Goal: Task Accomplishment & Management: Use online tool/utility

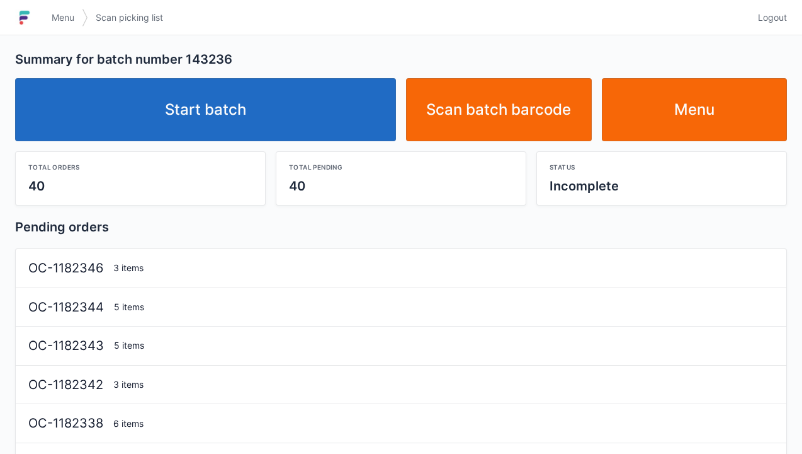
click at [255, 118] on link "Start batch" at bounding box center [205, 109] width 381 height 63
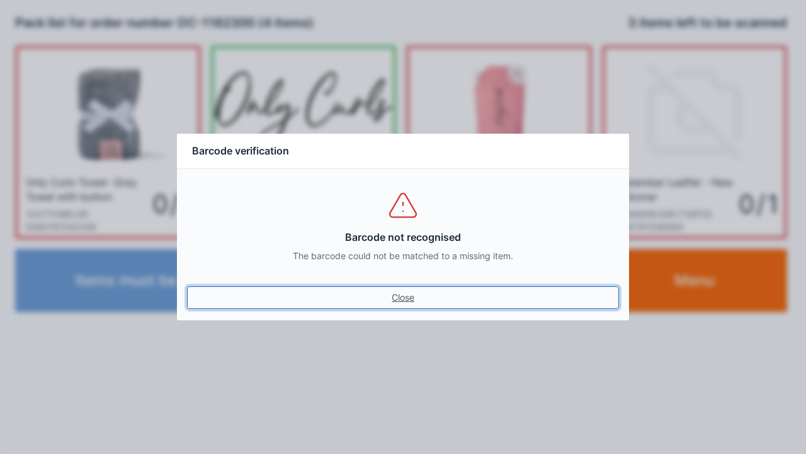
click at [397, 304] on link "Close" at bounding box center [403, 297] width 432 height 23
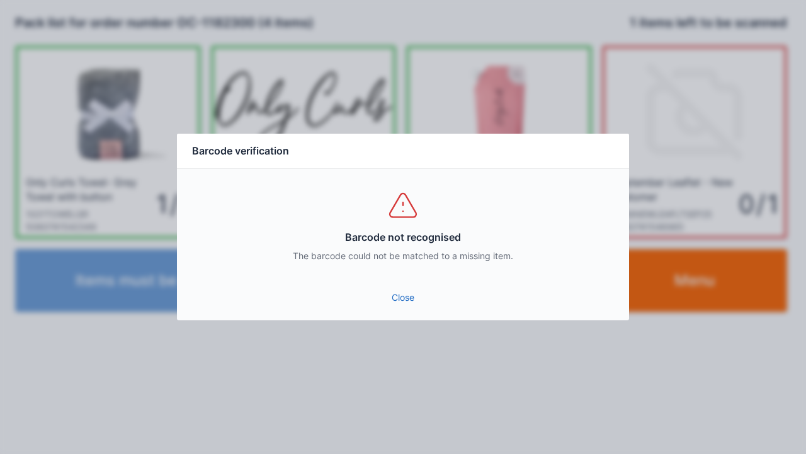
click at [408, 297] on link "Close" at bounding box center [403, 297] width 432 height 23
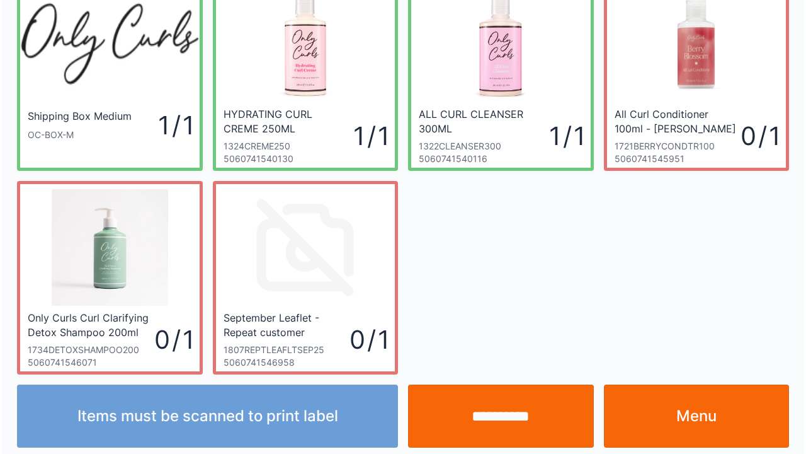
scroll to position [73, 0]
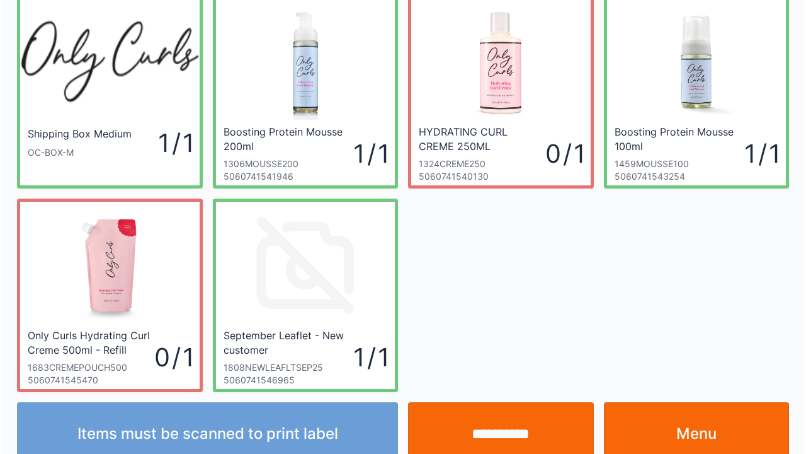
scroll to position [73, 0]
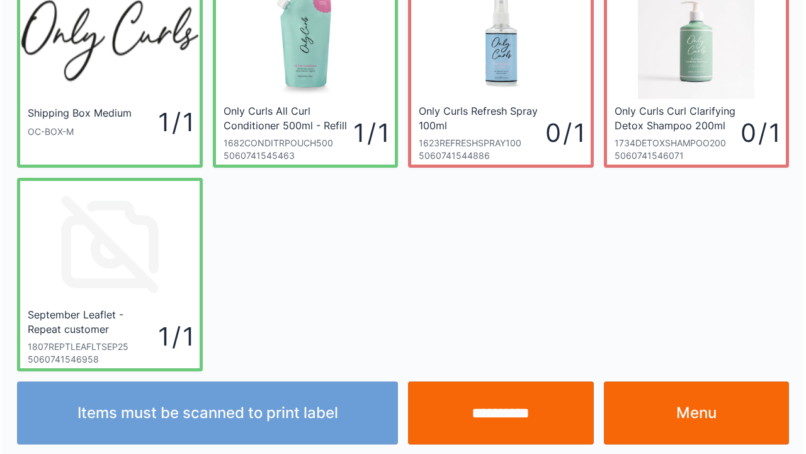
scroll to position [73, 0]
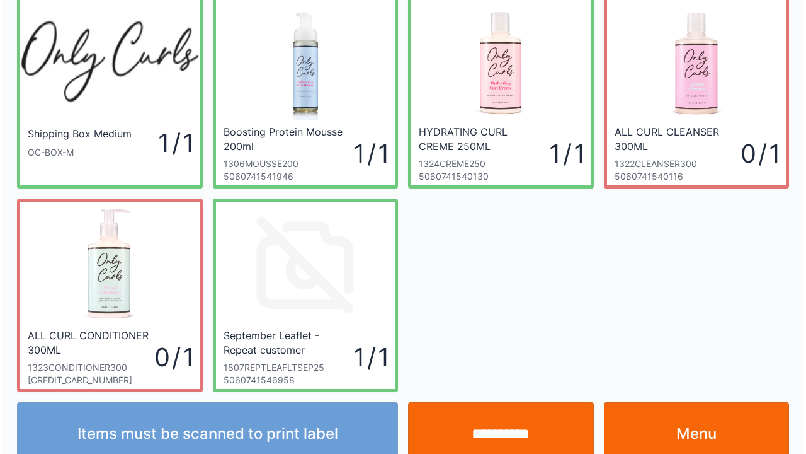
scroll to position [73, 0]
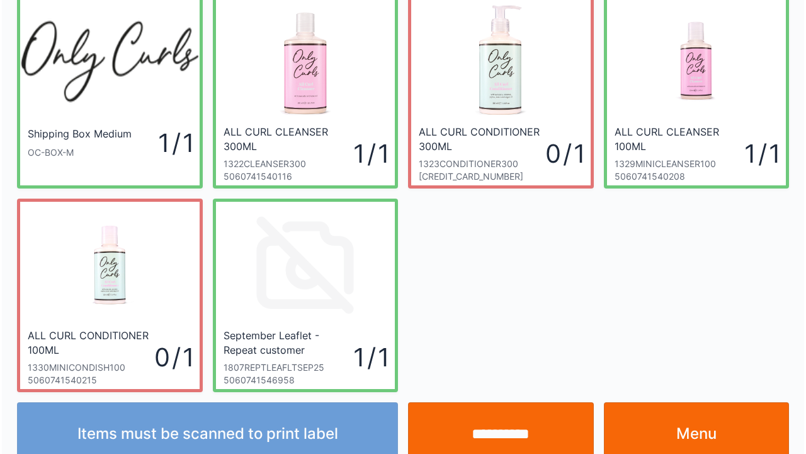
scroll to position [73, 0]
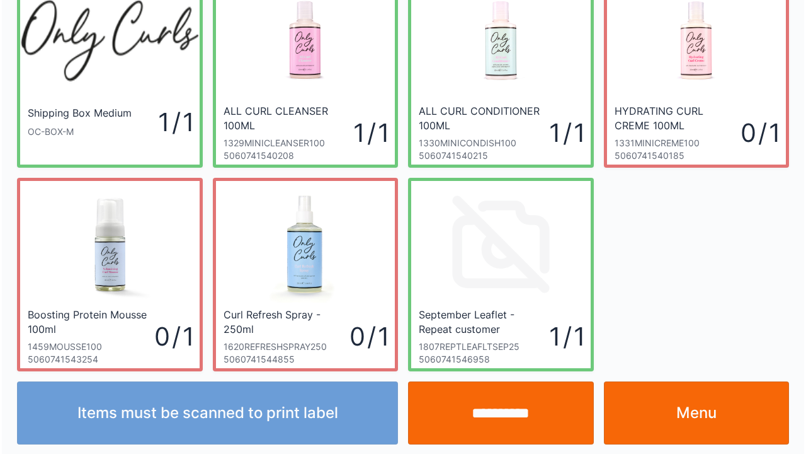
scroll to position [73, 0]
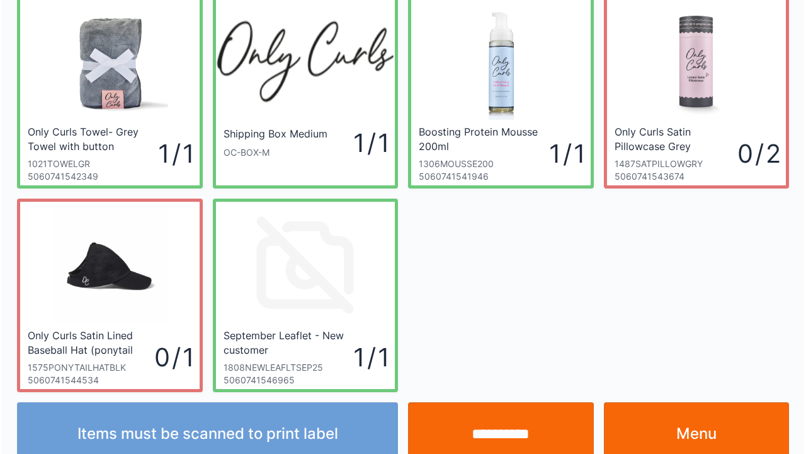
scroll to position [73, 0]
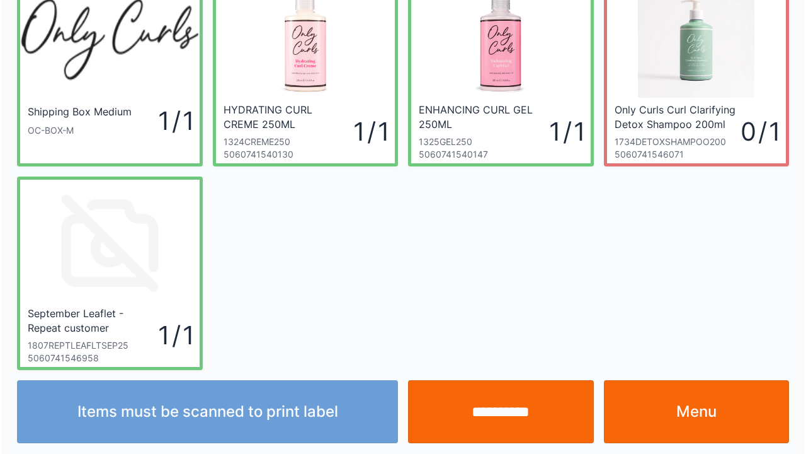
scroll to position [73, 0]
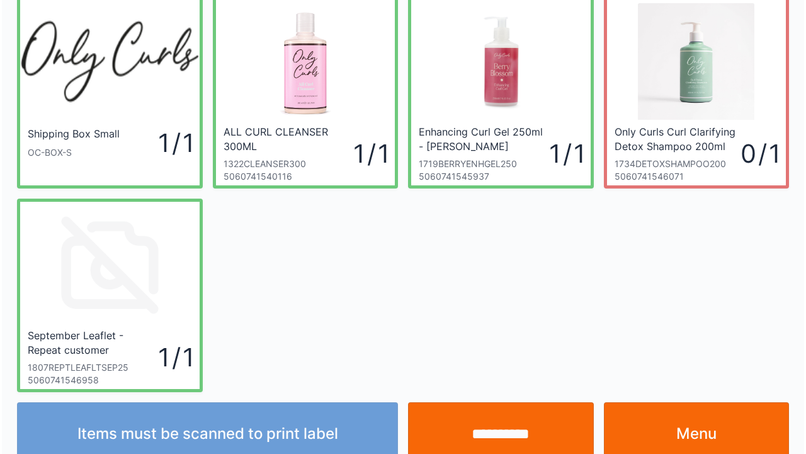
scroll to position [73, 0]
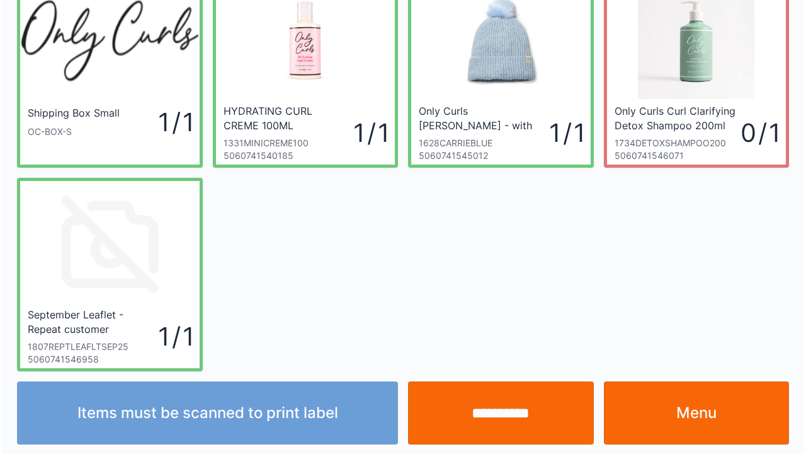
scroll to position [73, 0]
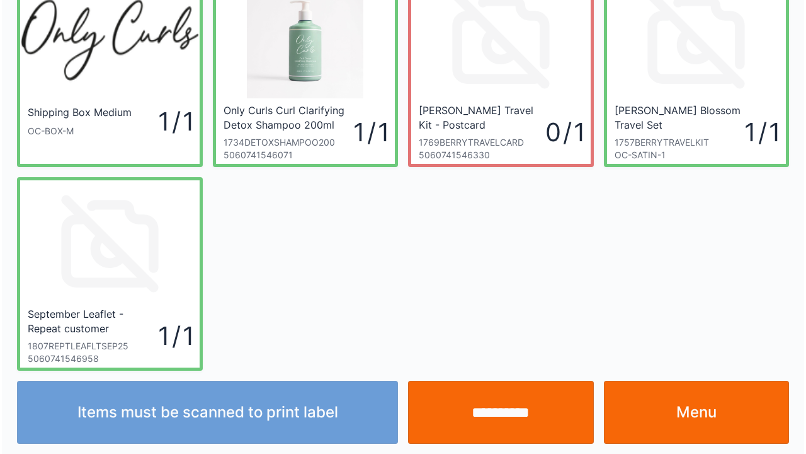
scroll to position [73, 0]
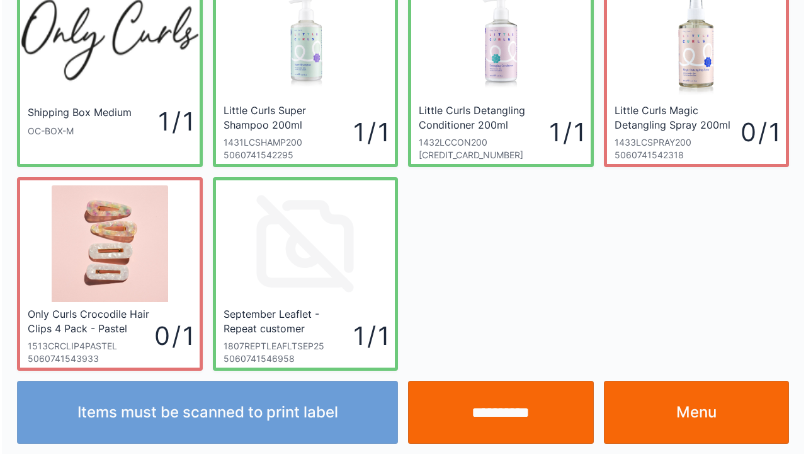
scroll to position [73, 0]
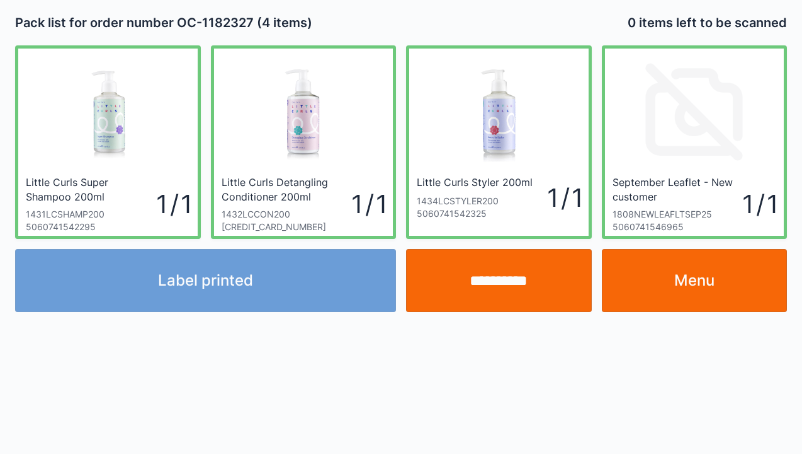
click at [683, 288] on link "Menu" at bounding box center [695, 280] width 186 height 63
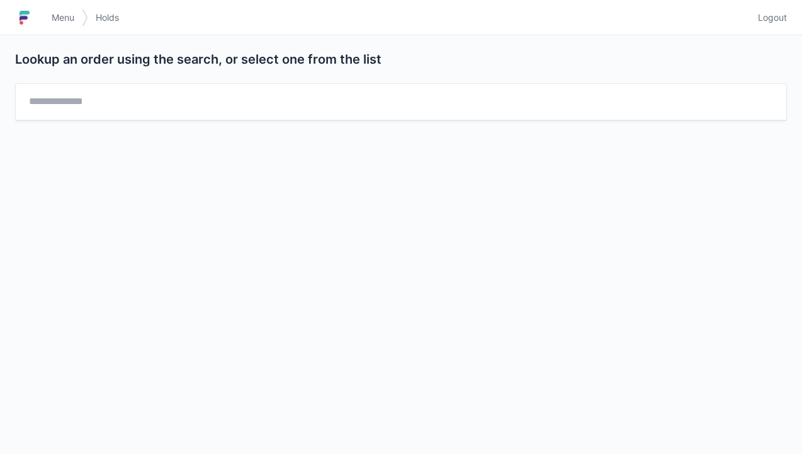
click at [50, 28] on link "Menu" at bounding box center [63, 17] width 38 height 23
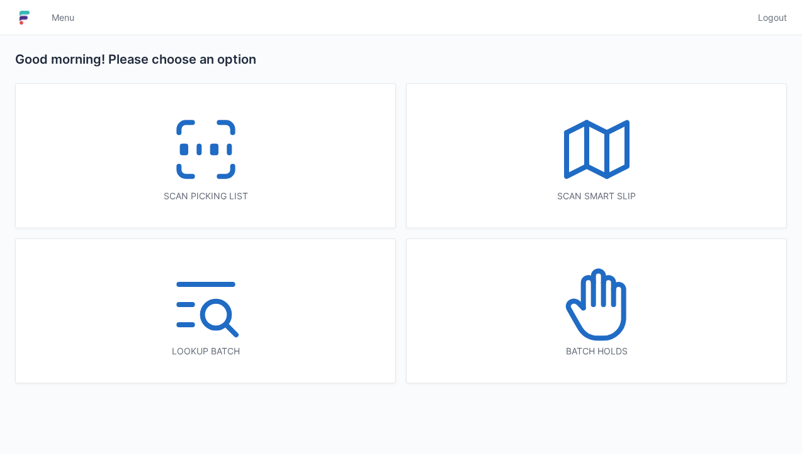
click at [200, 160] on icon at bounding box center [206, 149] width 81 height 81
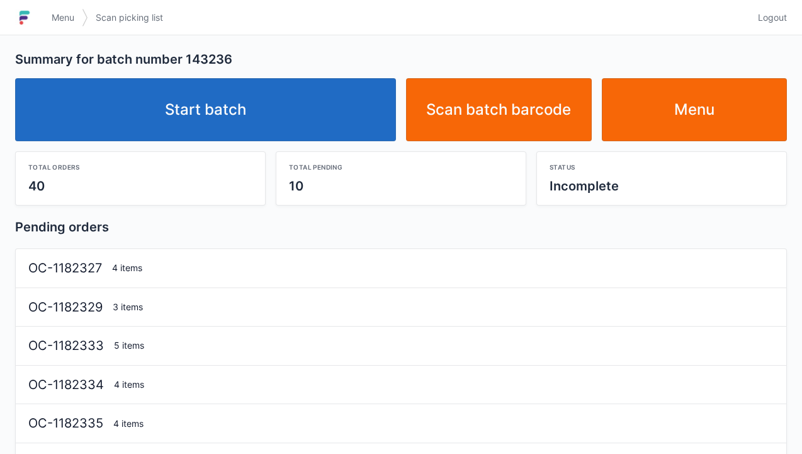
click at [227, 91] on link "Start batch" at bounding box center [205, 109] width 381 height 63
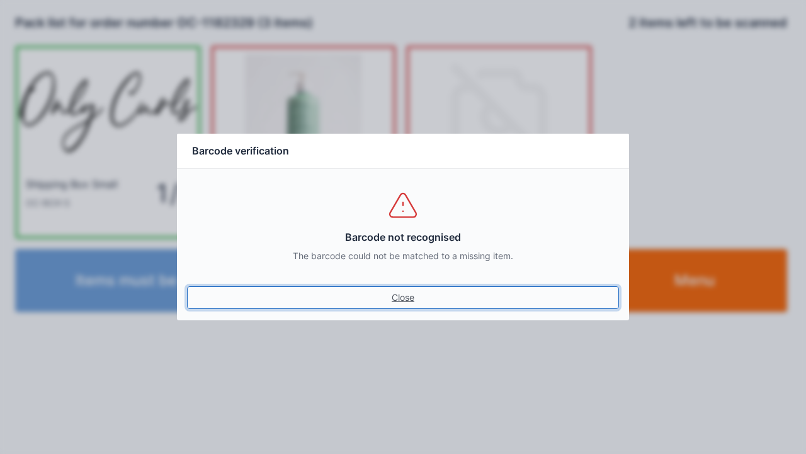
click at [388, 306] on link "Close" at bounding box center [403, 297] width 432 height 23
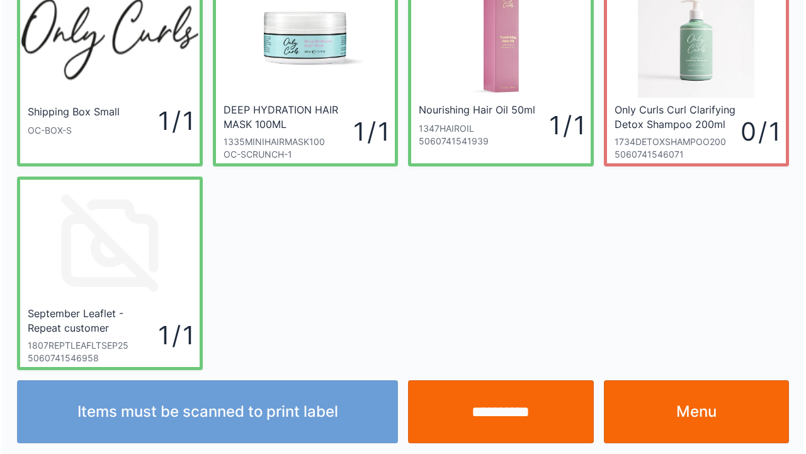
scroll to position [73, 0]
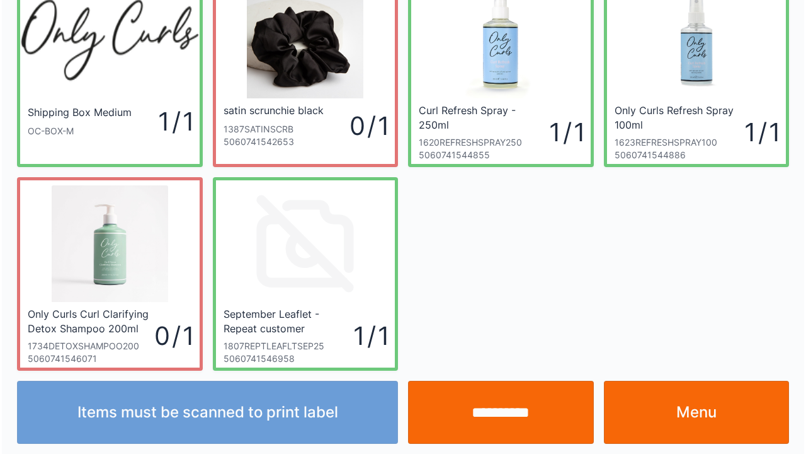
scroll to position [73, 0]
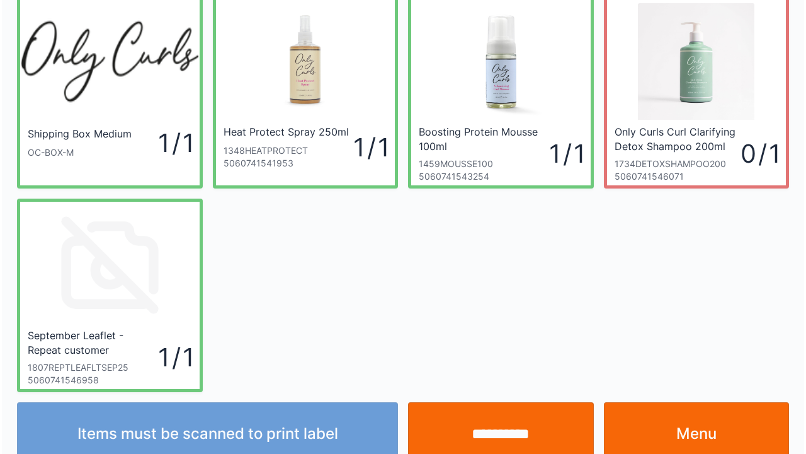
scroll to position [73, 0]
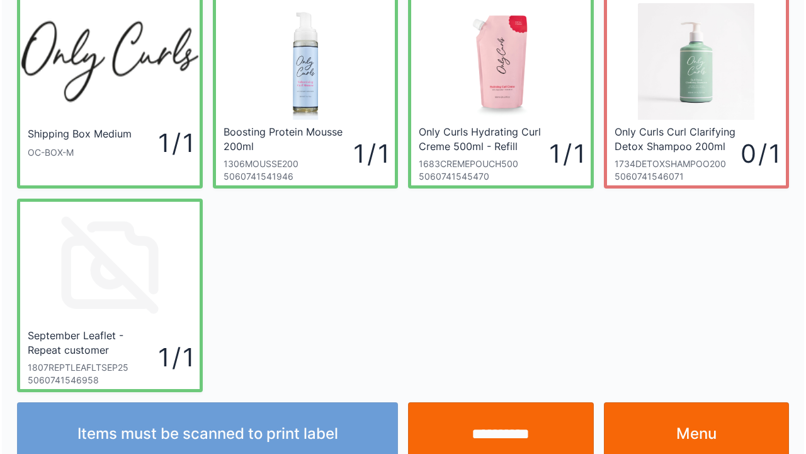
scroll to position [73, 0]
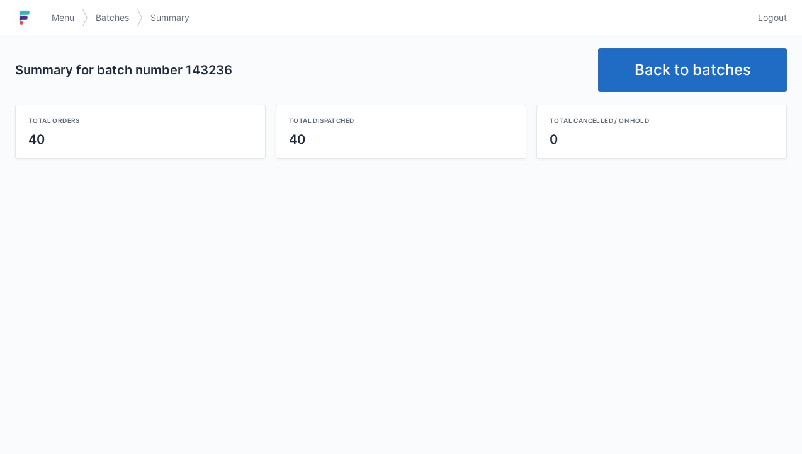
click at [728, 69] on link "Back to batches" at bounding box center [692, 70] width 189 height 44
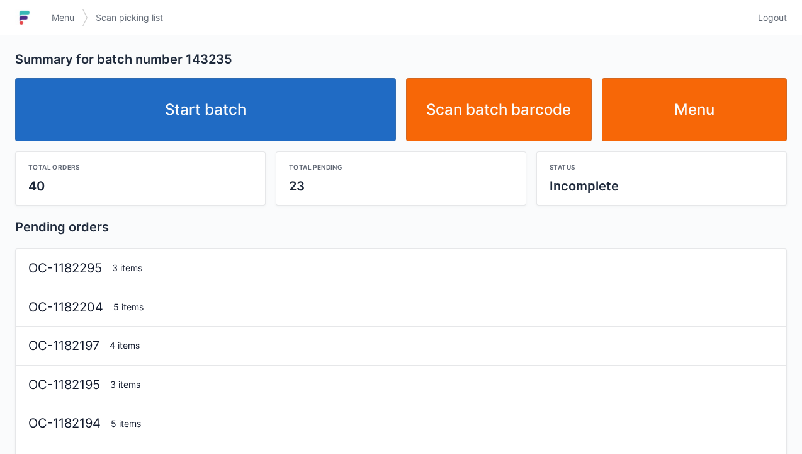
click at [187, 120] on link "Start batch" at bounding box center [205, 109] width 381 height 63
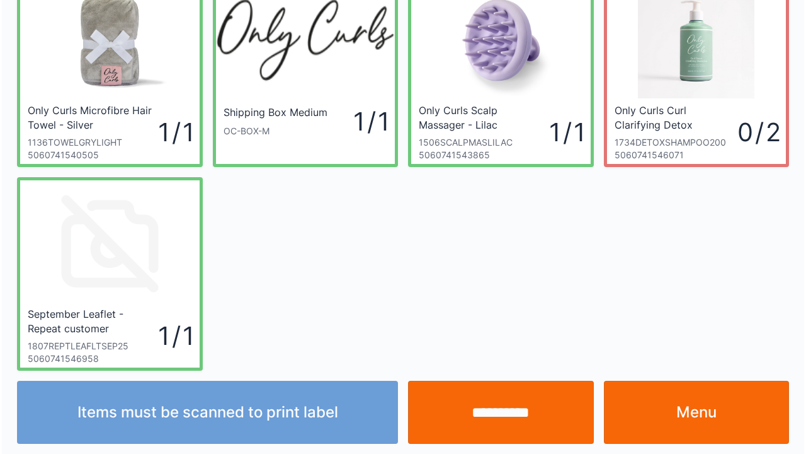
scroll to position [73, 0]
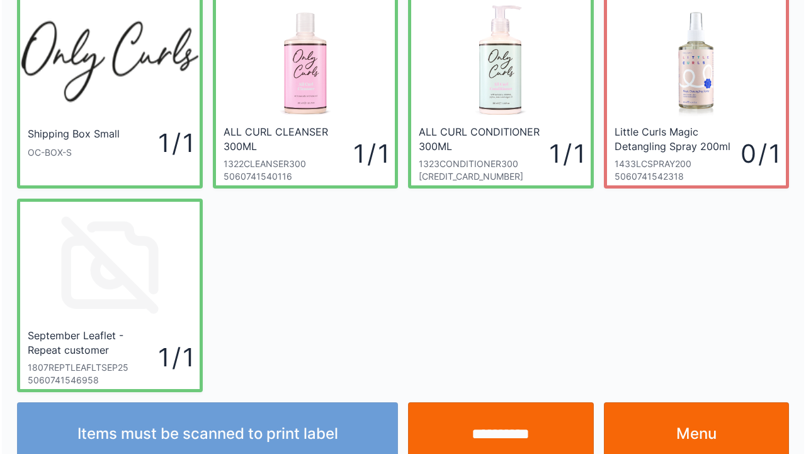
scroll to position [73, 0]
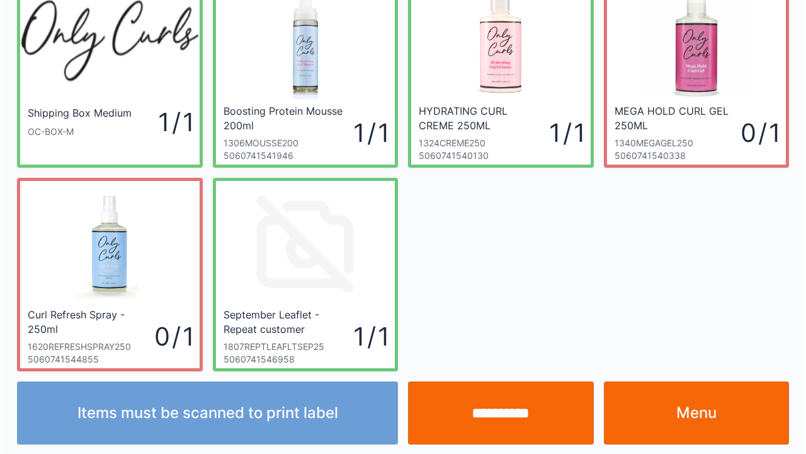
scroll to position [73, 0]
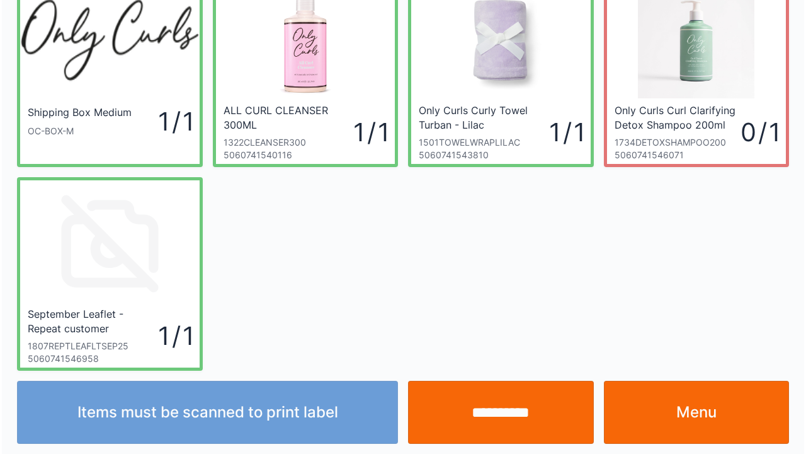
scroll to position [73, 0]
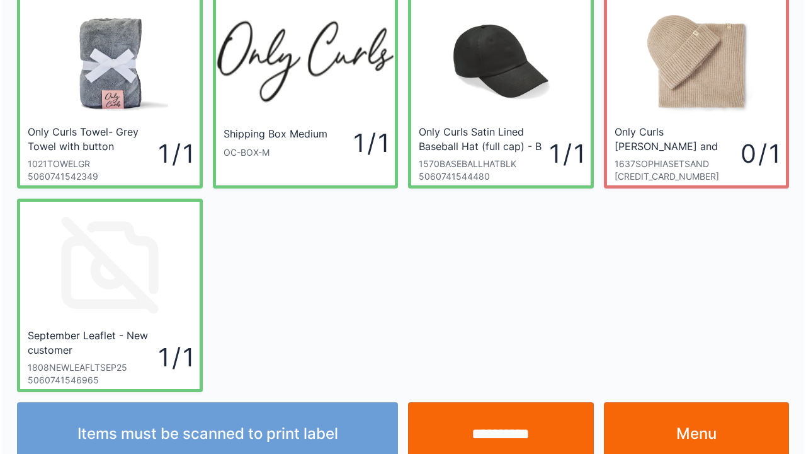
scroll to position [73, 0]
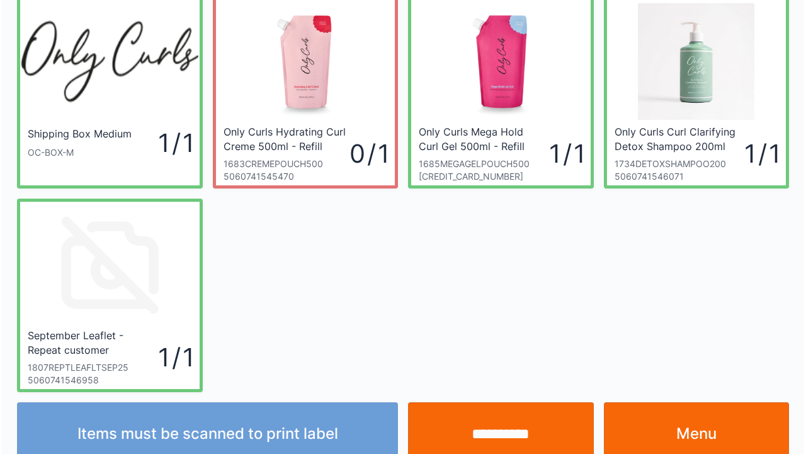
scroll to position [73, 0]
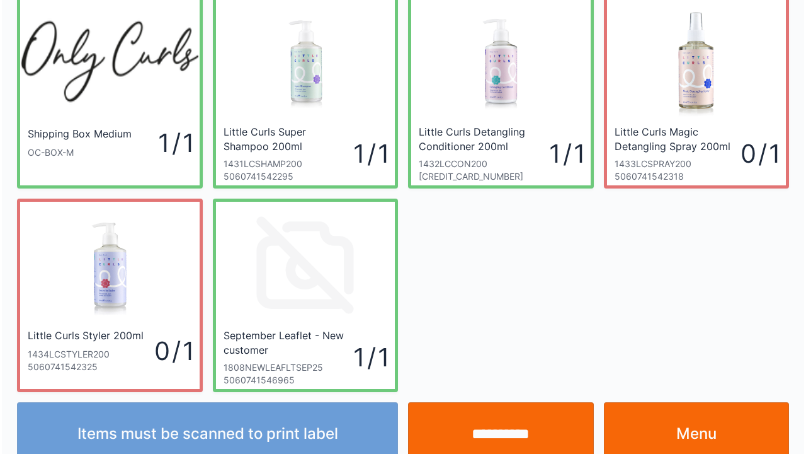
scroll to position [73, 0]
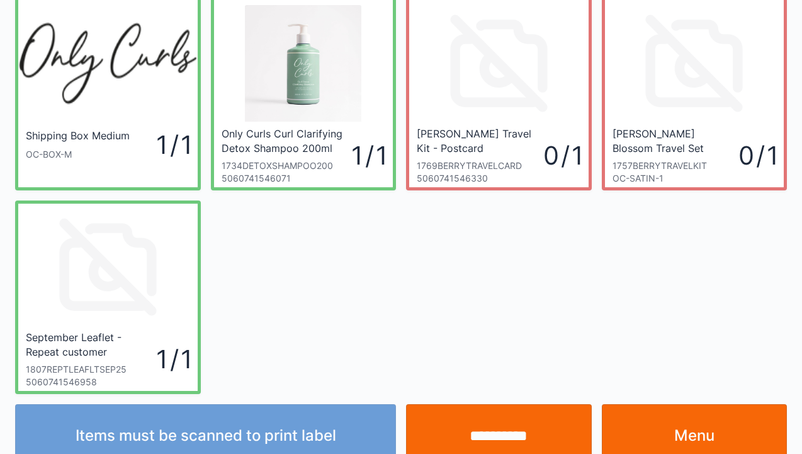
scroll to position [50, 0]
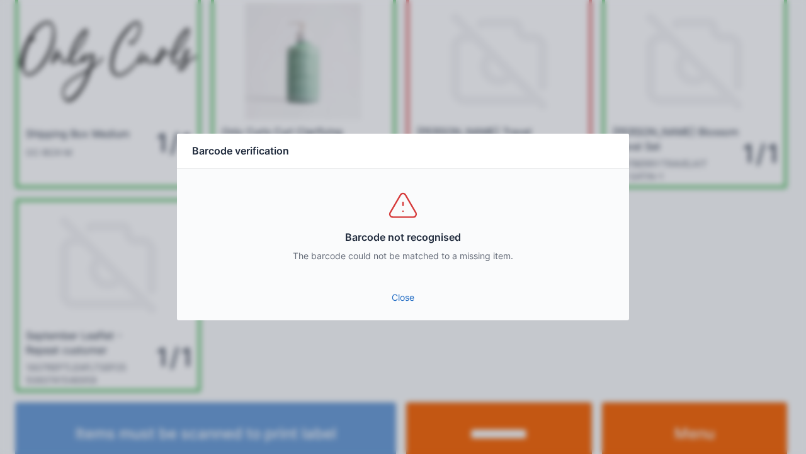
click at [406, 306] on link "Close" at bounding box center [403, 297] width 432 height 23
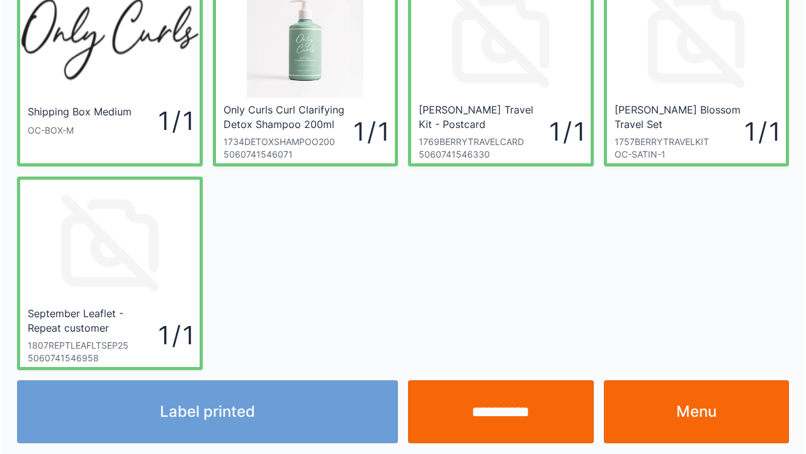
scroll to position [73, 0]
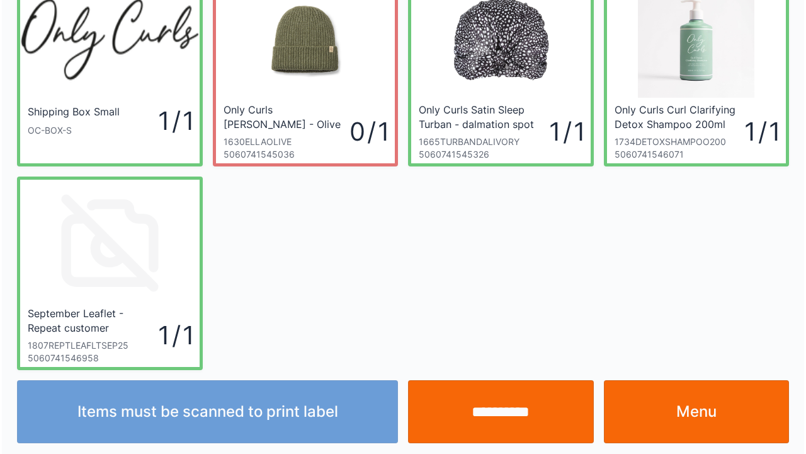
scroll to position [73, 0]
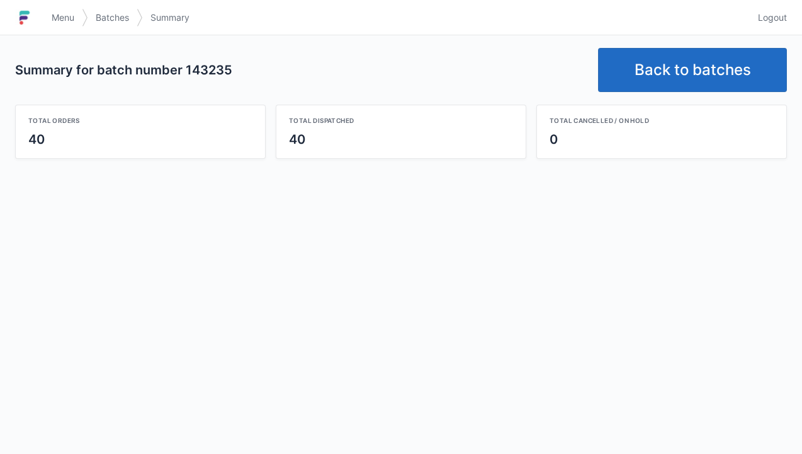
click at [654, 63] on link "Back to batches" at bounding box center [692, 70] width 189 height 44
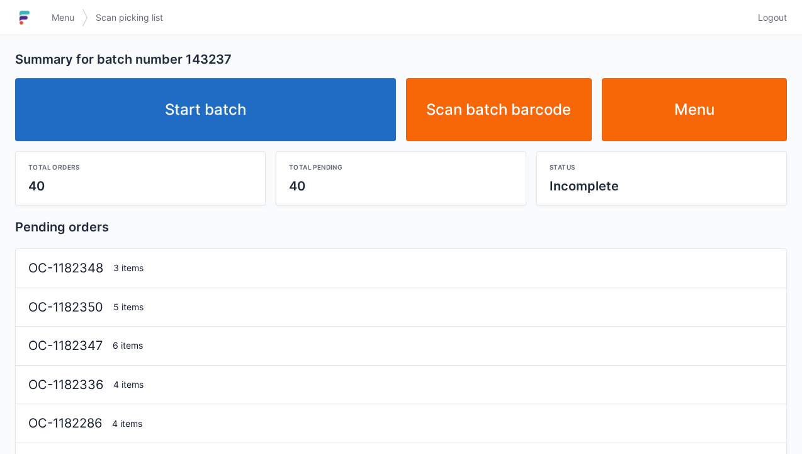
click at [234, 92] on link "Start batch" at bounding box center [205, 109] width 381 height 63
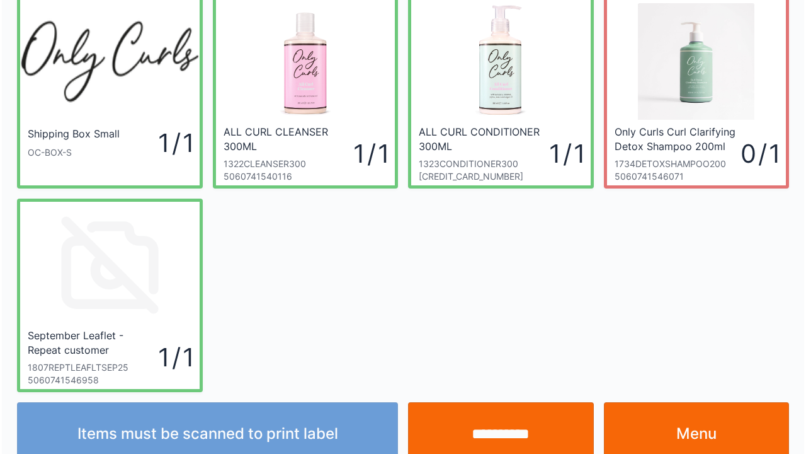
scroll to position [73, 0]
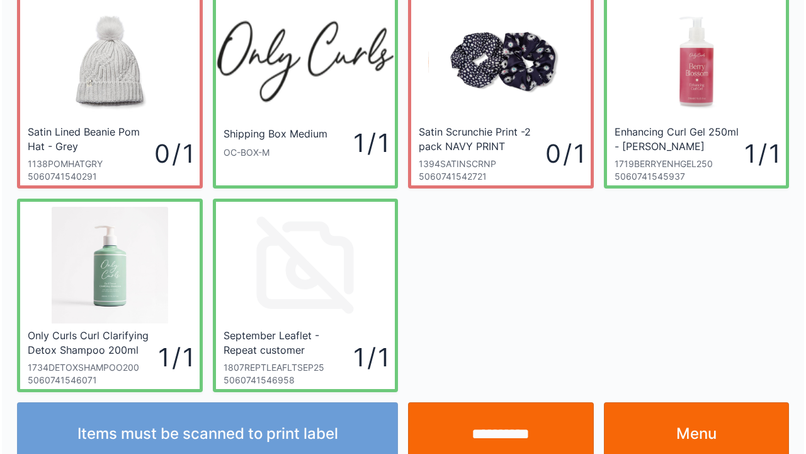
scroll to position [73, 0]
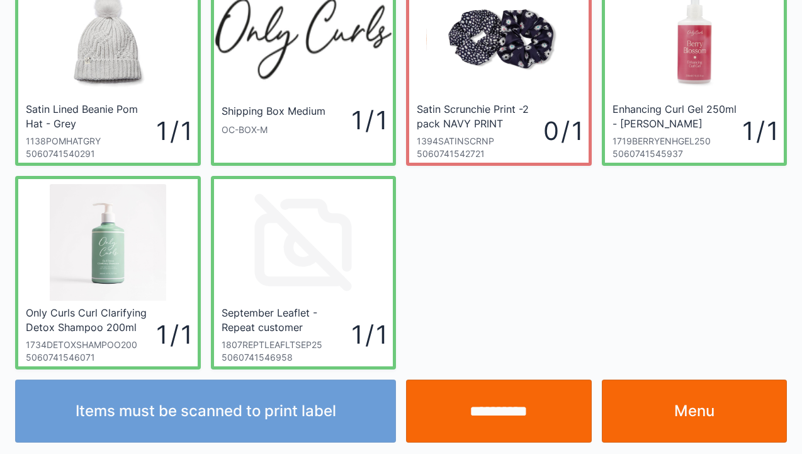
click at [501, 411] on input "**********" at bounding box center [499, 410] width 186 height 63
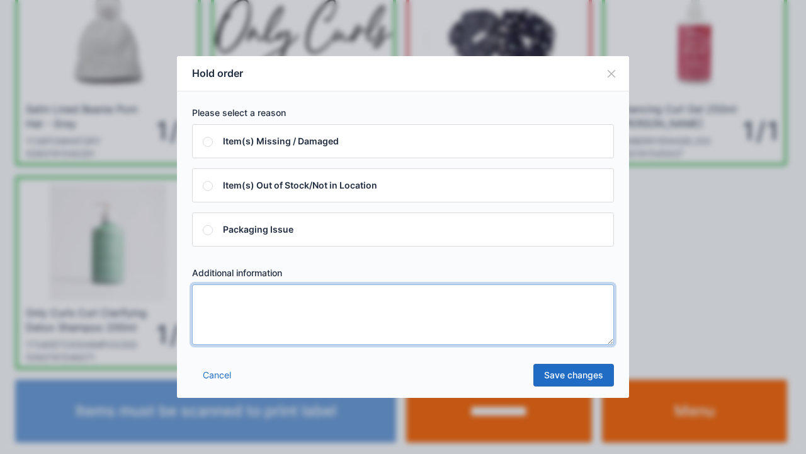
click at [222, 309] on textarea at bounding box center [403, 314] width 422 height 60
type textarea "*****"
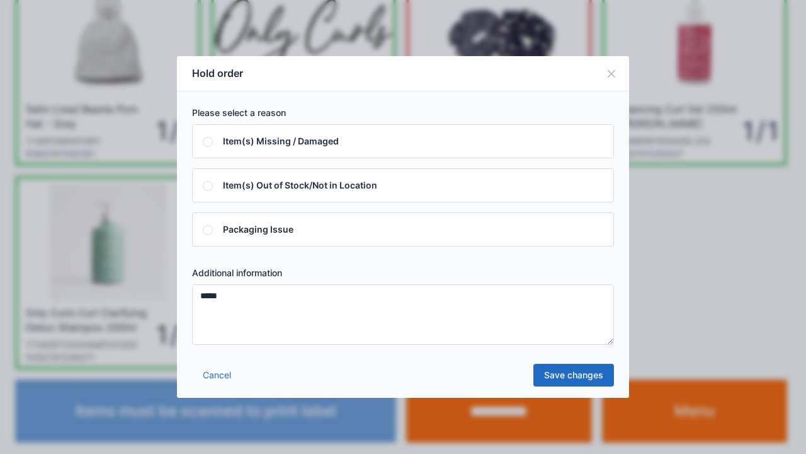
click at [572, 380] on link "Save changes" at bounding box center [574, 374] width 81 height 23
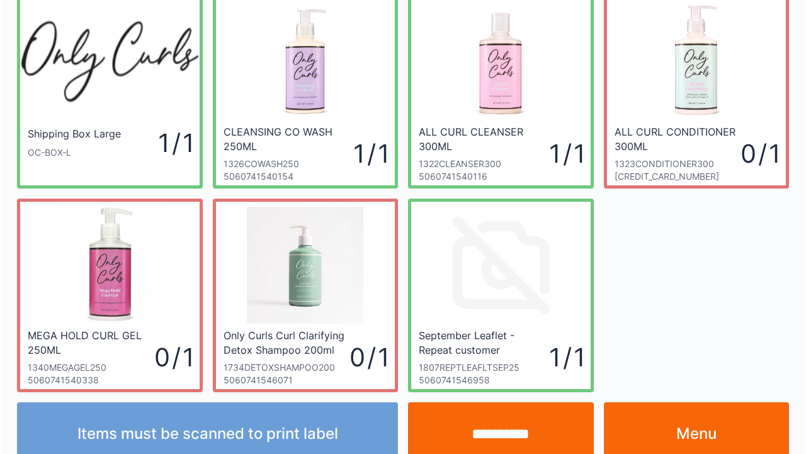
scroll to position [73, 0]
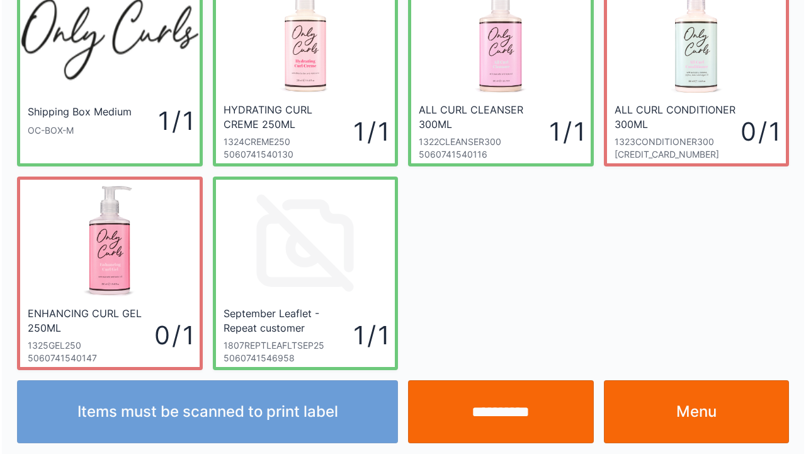
scroll to position [73, 0]
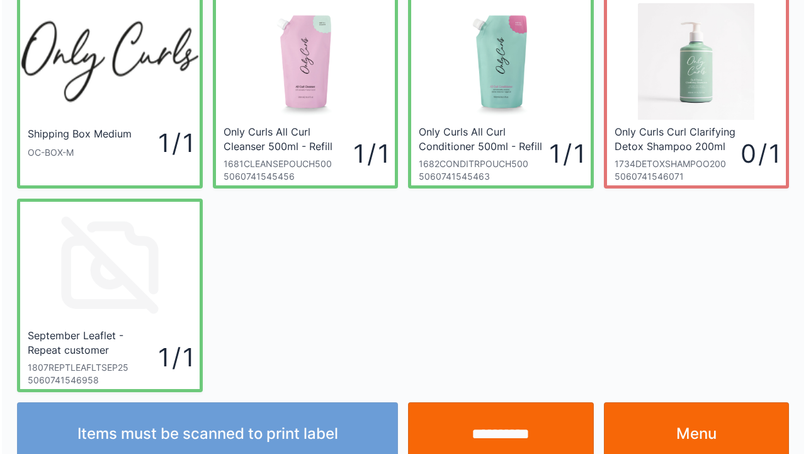
scroll to position [73, 0]
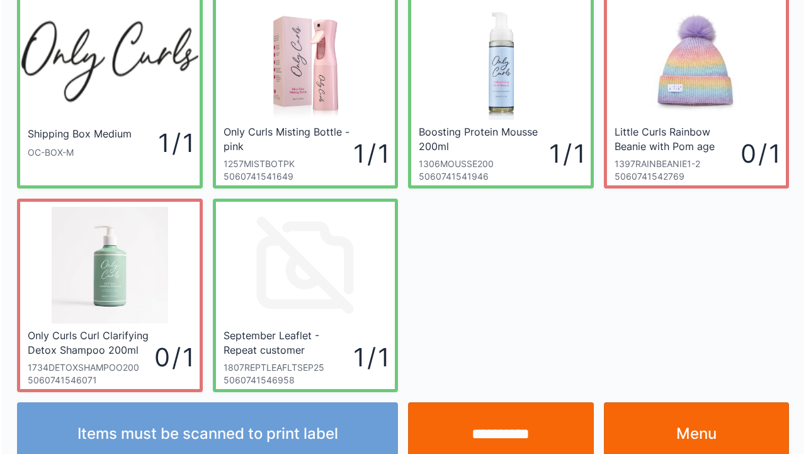
scroll to position [73, 0]
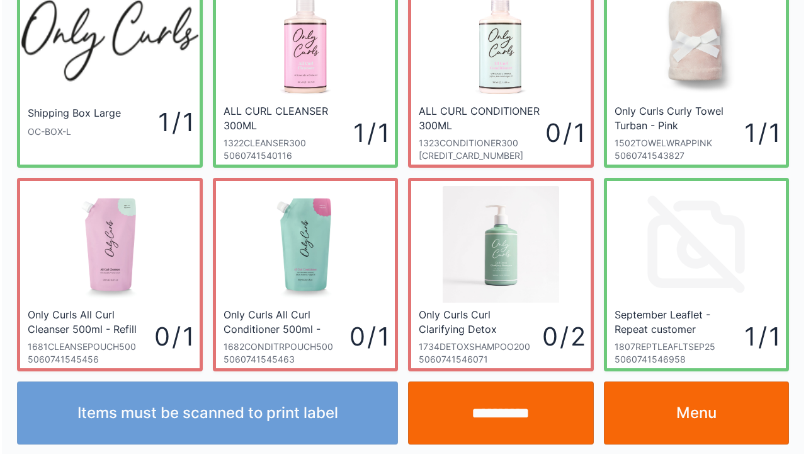
scroll to position [73, 0]
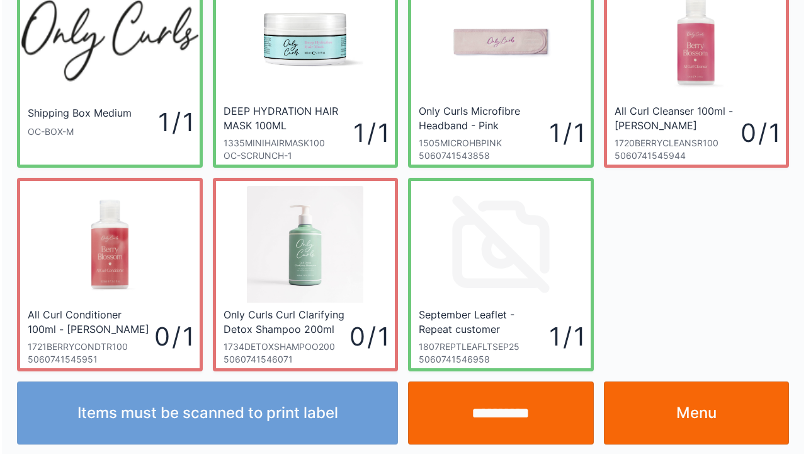
scroll to position [73, 0]
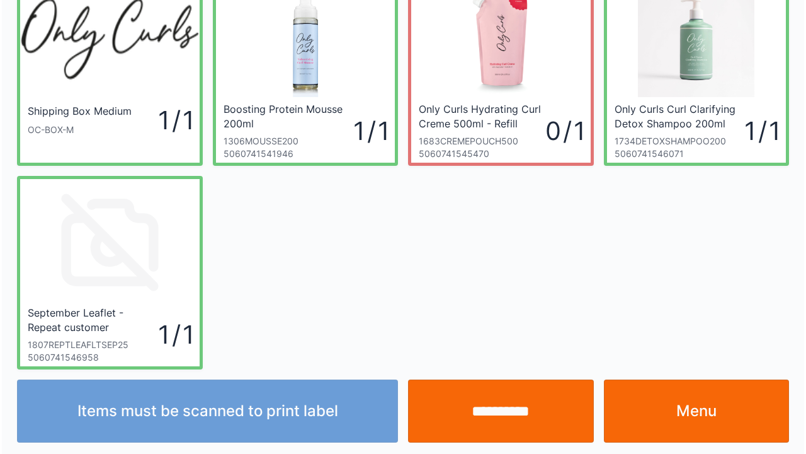
scroll to position [73, 0]
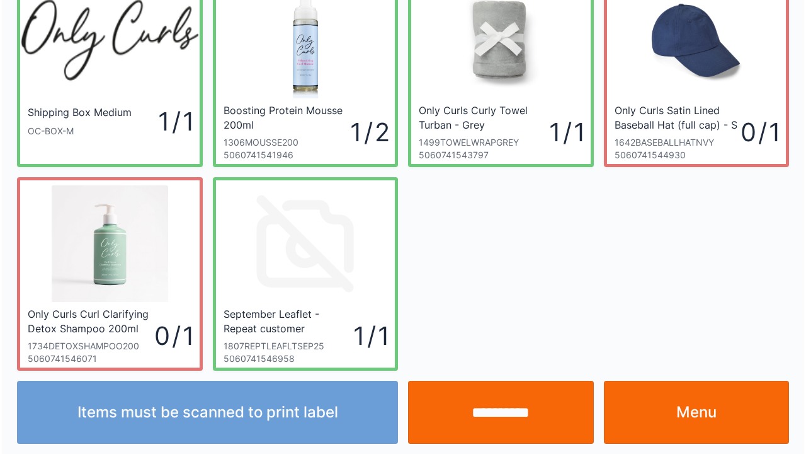
scroll to position [73, 0]
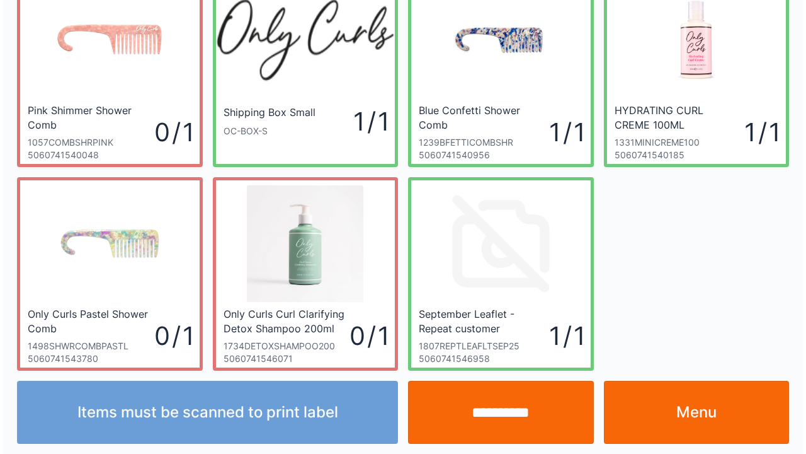
scroll to position [73, 0]
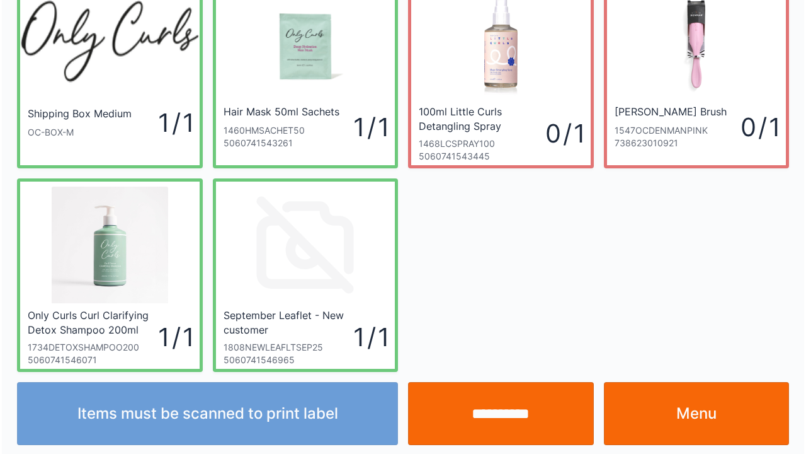
scroll to position [73, 0]
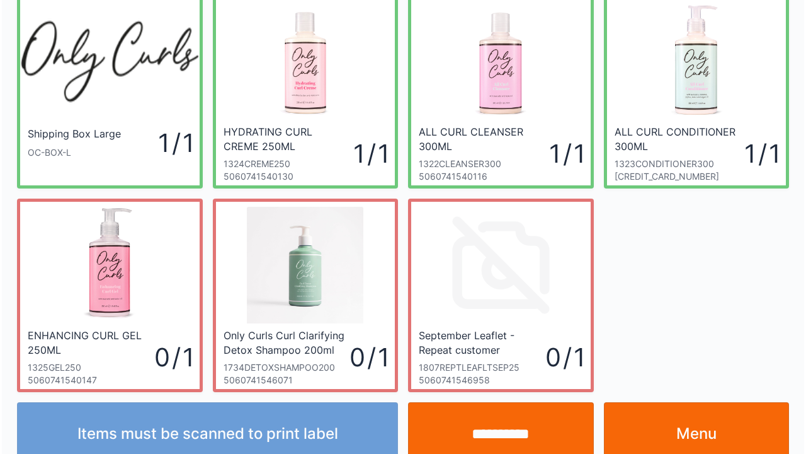
scroll to position [73, 0]
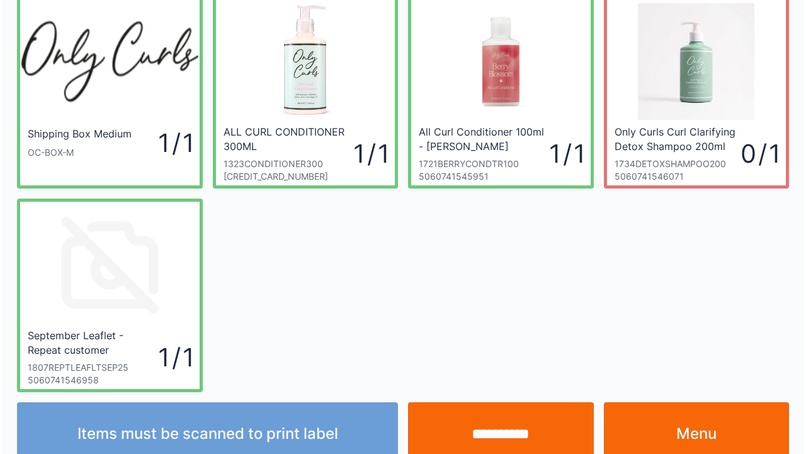
scroll to position [73, 0]
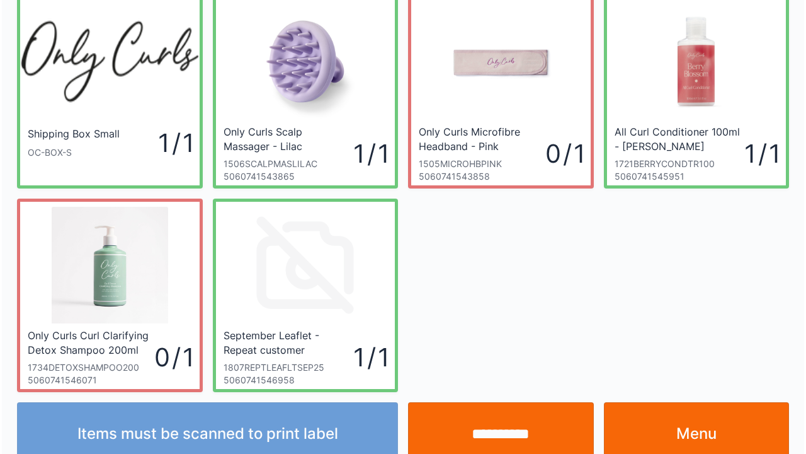
scroll to position [73, 0]
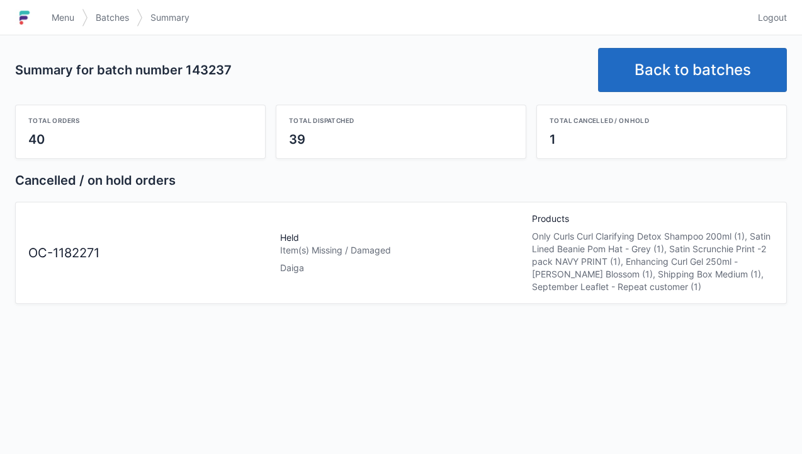
click at [54, 15] on span "Menu" at bounding box center [63, 17] width 23 height 13
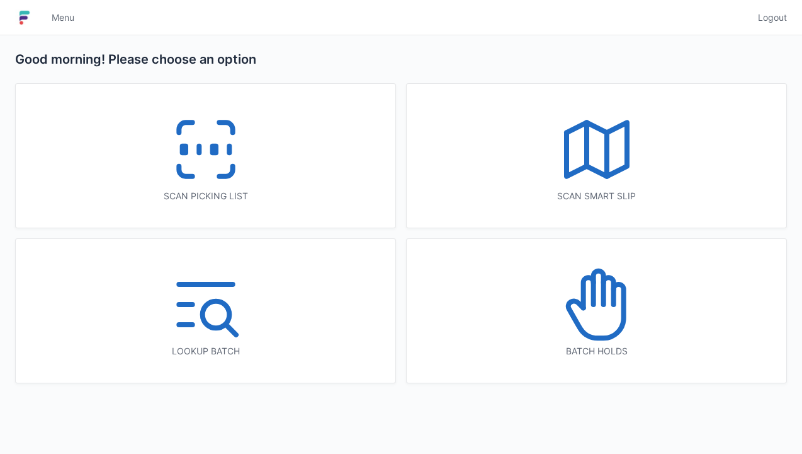
click at [588, 312] on icon at bounding box center [597, 304] width 81 height 81
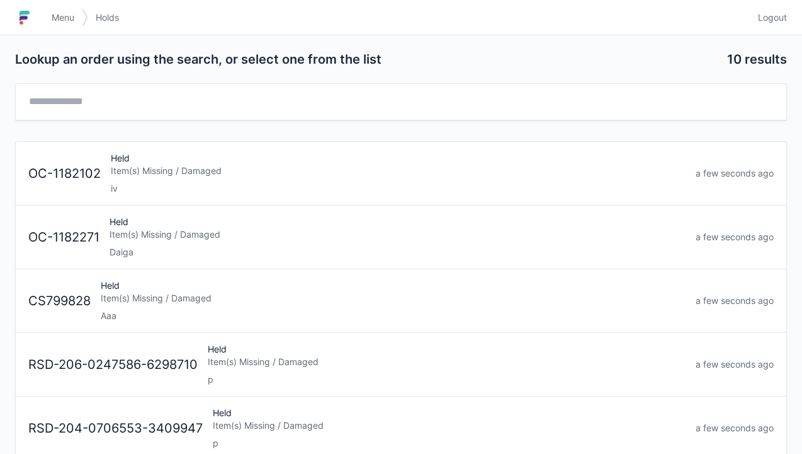
click at [174, 243] on div "Held Item(s) Missing / Damaged Daiga" at bounding box center [398, 236] width 586 height 43
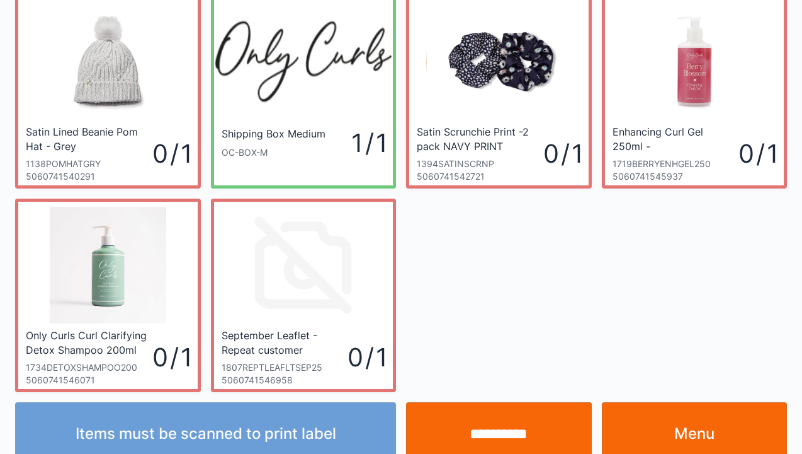
scroll to position [73, 0]
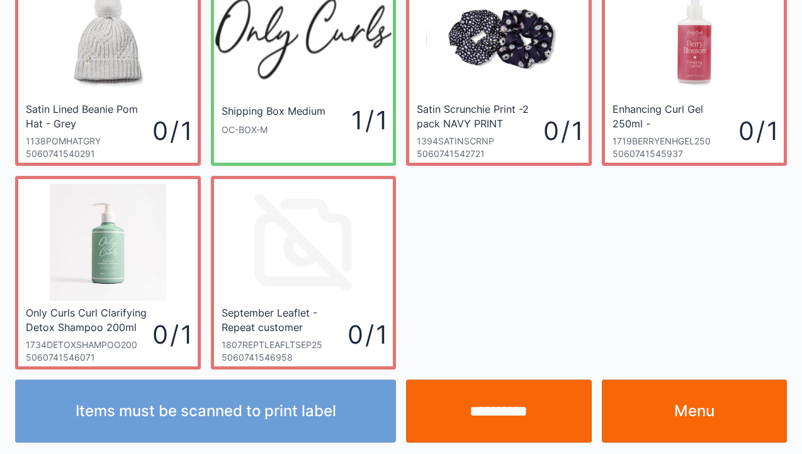
click at [695, 416] on link "Menu" at bounding box center [695, 410] width 186 height 63
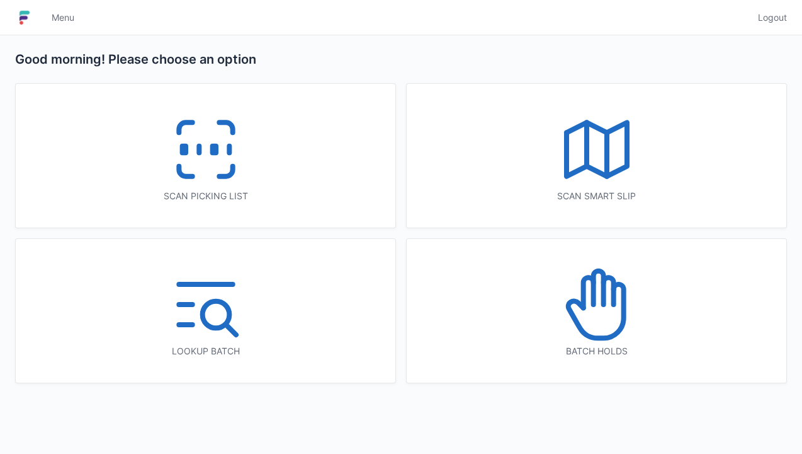
click at [214, 151] on rect at bounding box center [213, 149] width 3 height 7
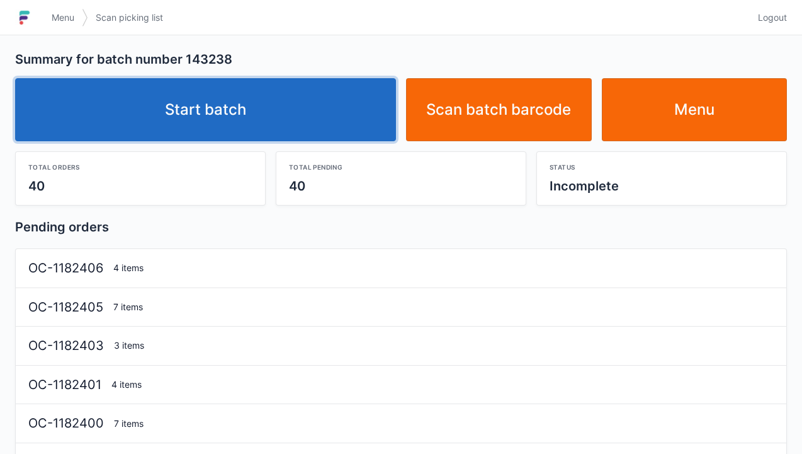
click at [190, 119] on link "Start batch" at bounding box center [205, 109] width 381 height 63
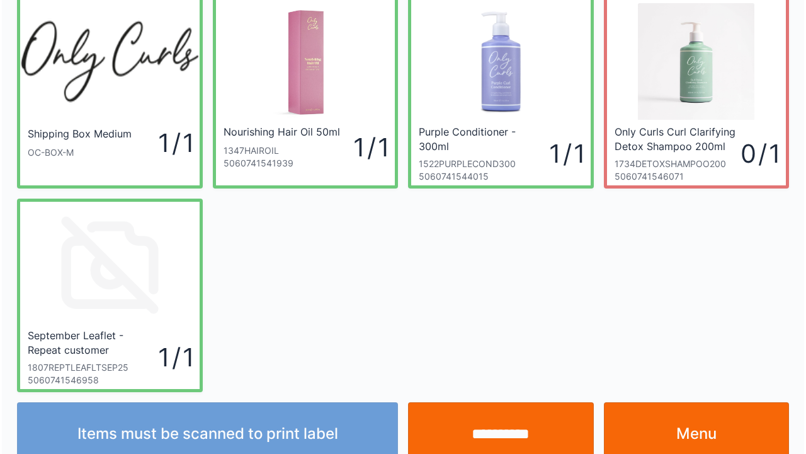
scroll to position [73, 0]
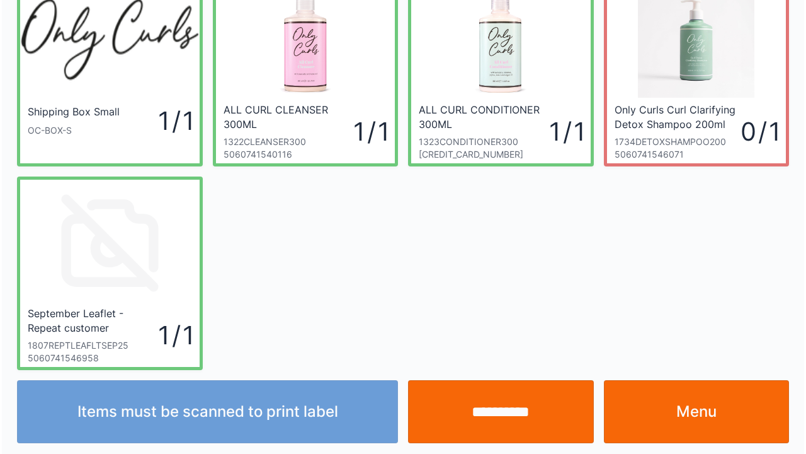
scroll to position [73, 0]
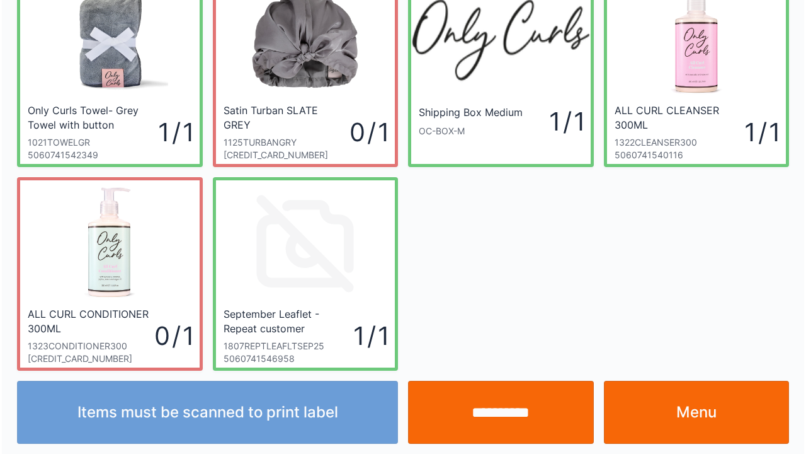
scroll to position [73, 0]
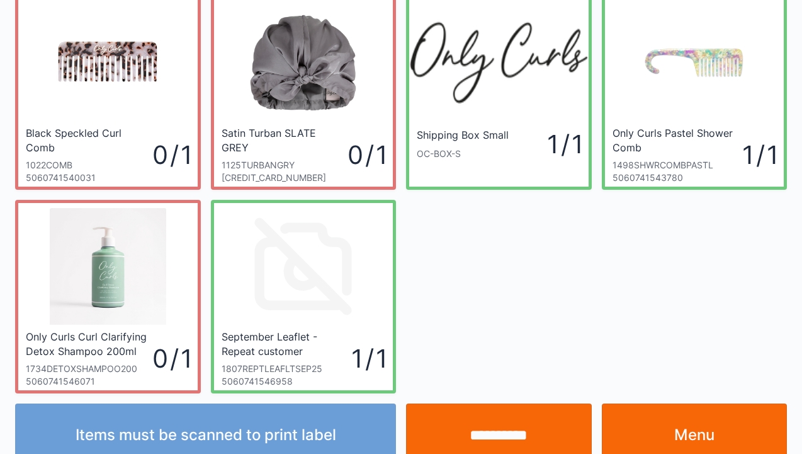
scroll to position [50, 0]
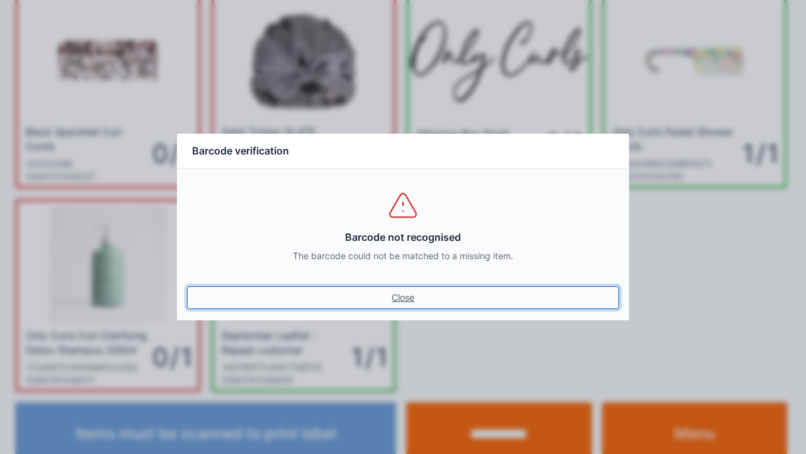
click at [396, 294] on link "Close" at bounding box center [403, 297] width 432 height 23
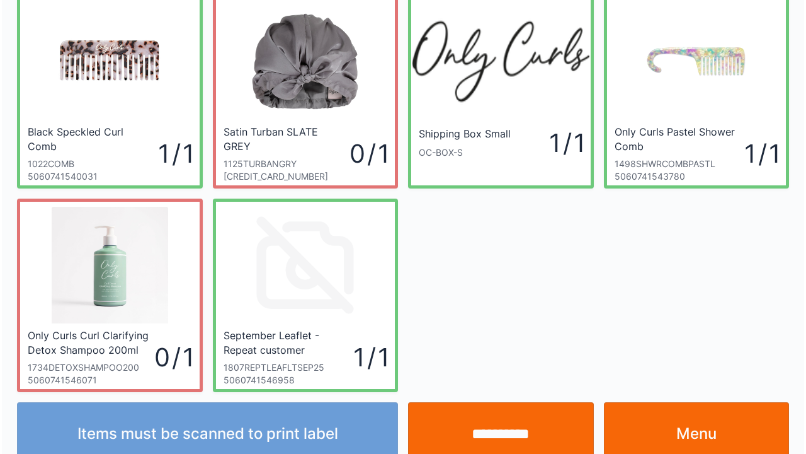
scroll to position [73, 0]
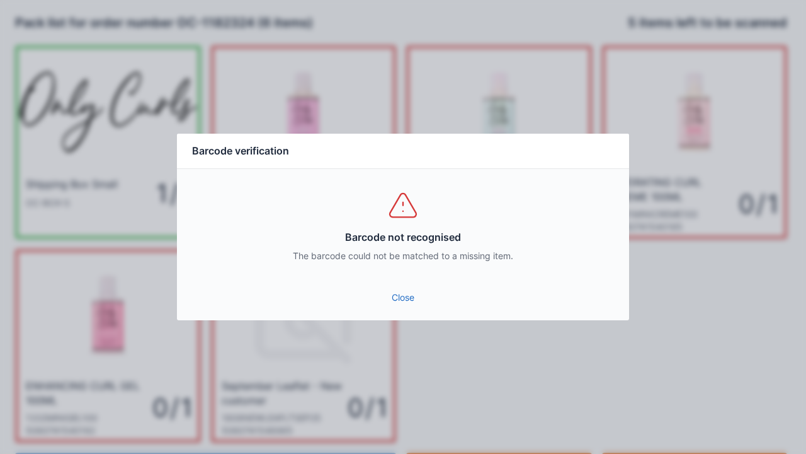
click at [394, 287] on link "Close" at bounding box center [403, 297] width 432 height 23
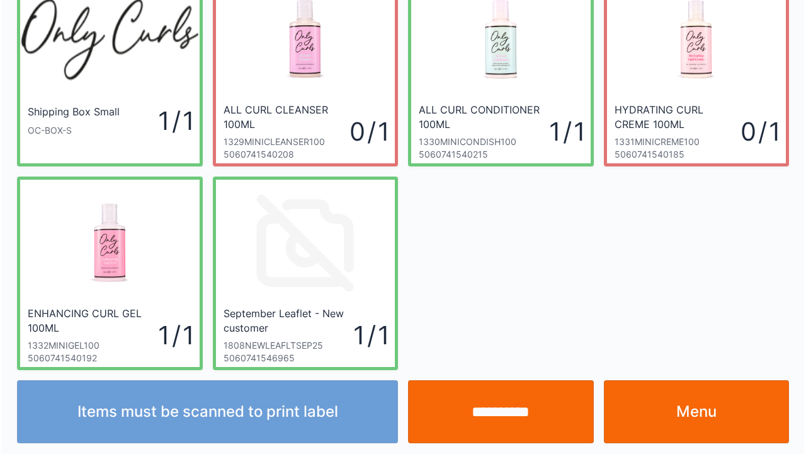
scroll to position [73, 0]
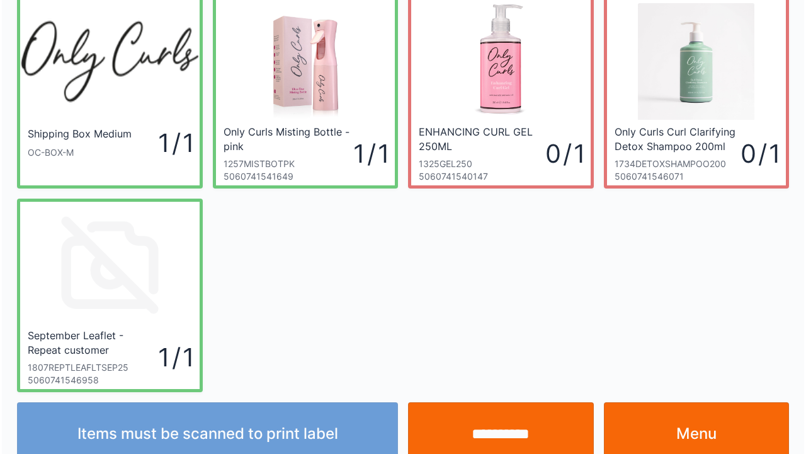
scroll to position [73, 0]
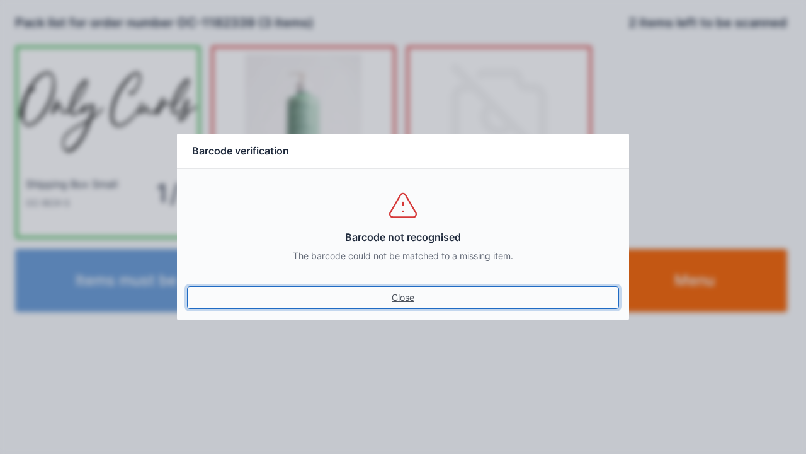
click at [400, 297] on link "Close" at bounding box center [403, 297] width 432 height 23
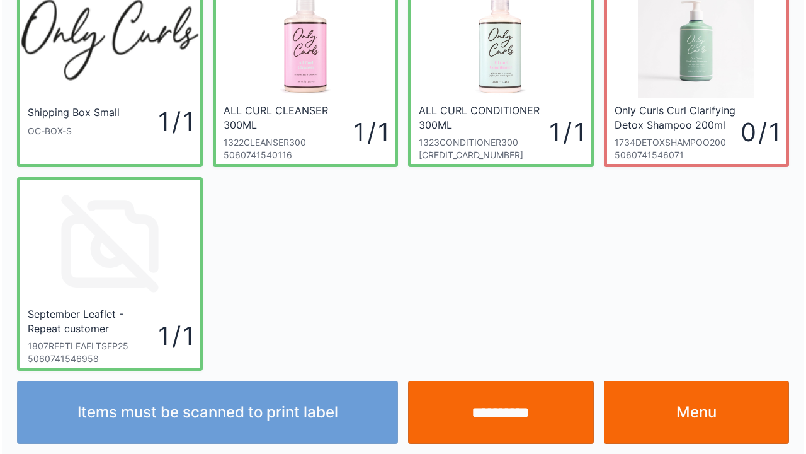
scroll to position [73, 0]
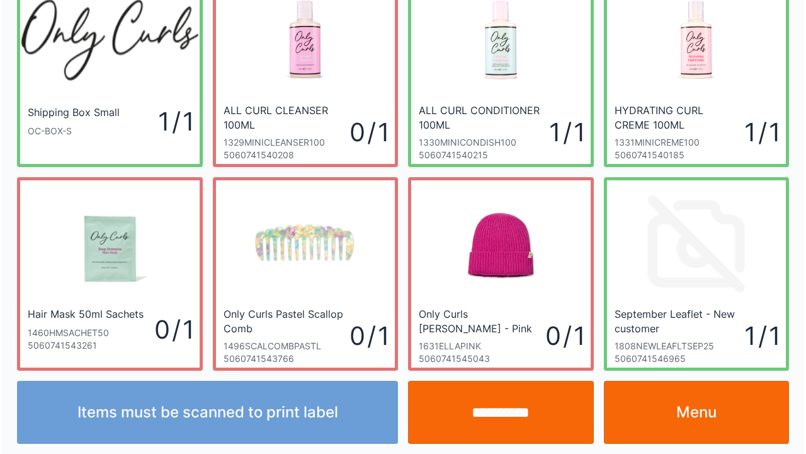
scroll to position [73, 0]
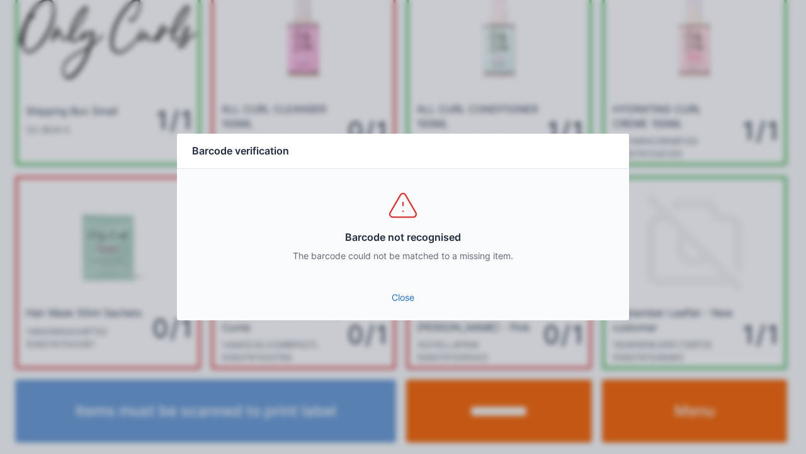
click at [419, 302] on link "Close" at bounding box center [403, 297] width 432 height 23
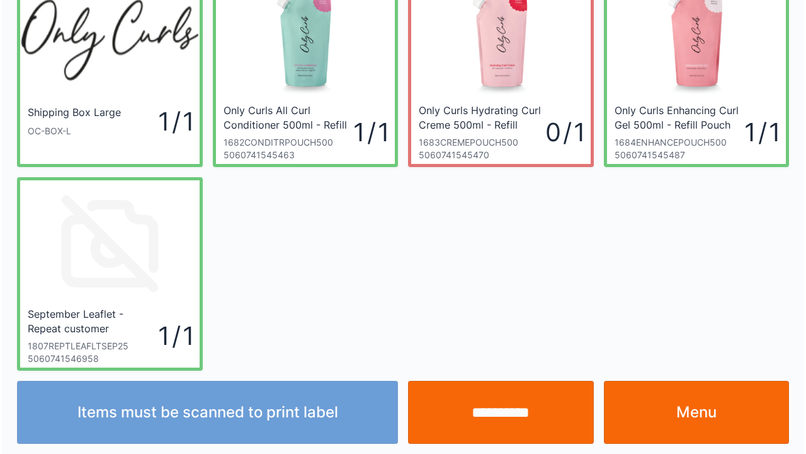
scroll to position [73, 0]
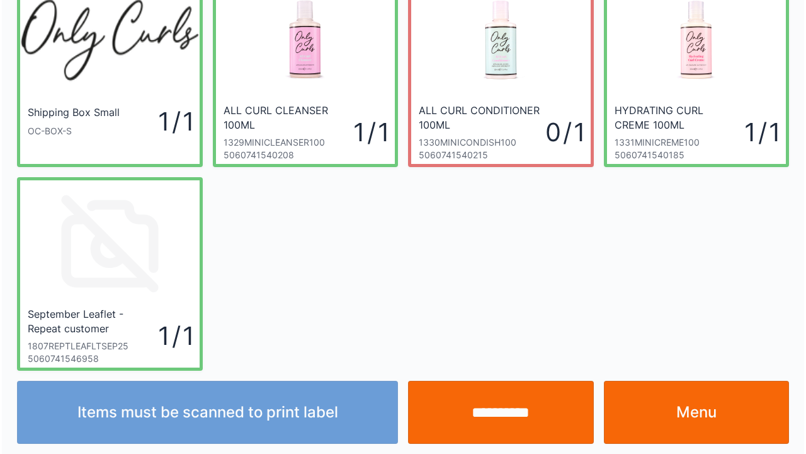
scroll to position [73, 0]
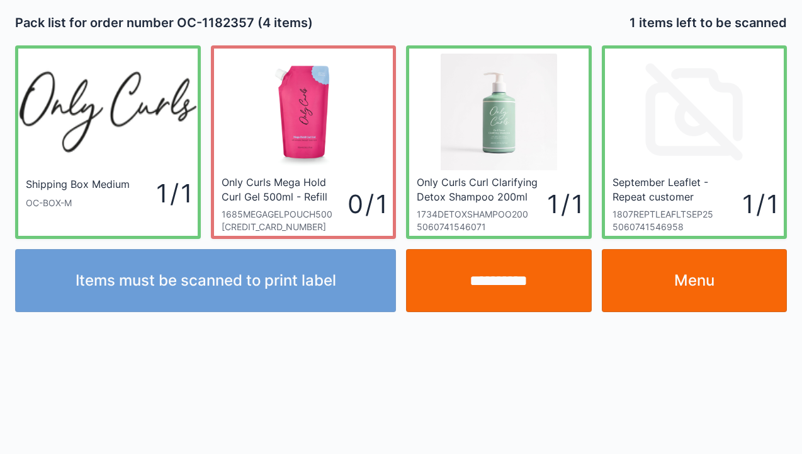
click at [493, 292] on input "**********" at bounding box center [499, 280] width 186 height 63
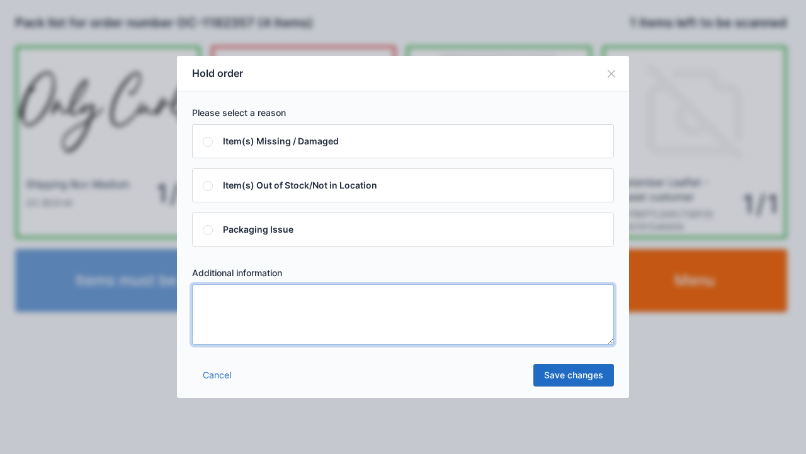
click at [214, 299] on textarea at bounding box center [403, 314] width 422 height 60
type textarea "*****"
click at [568, 384] on link "Save changes" at bounding box center [574, 374] width 81 height 23
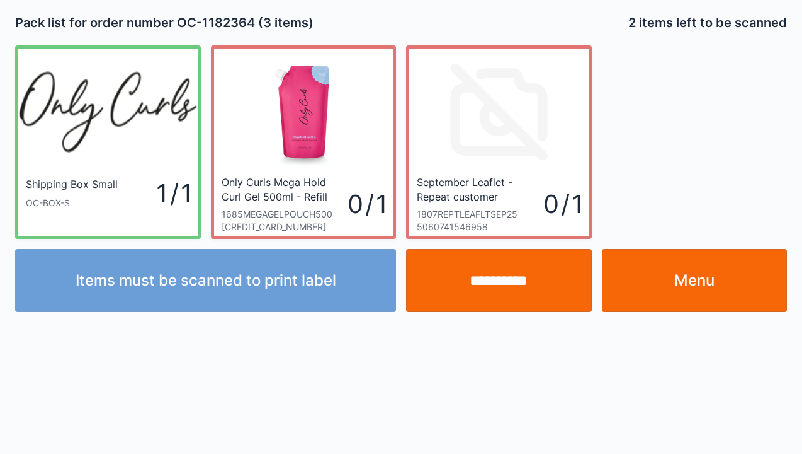
click at [477, 285] on input "**********" at bounding box center [499, 280] width 186 height 63
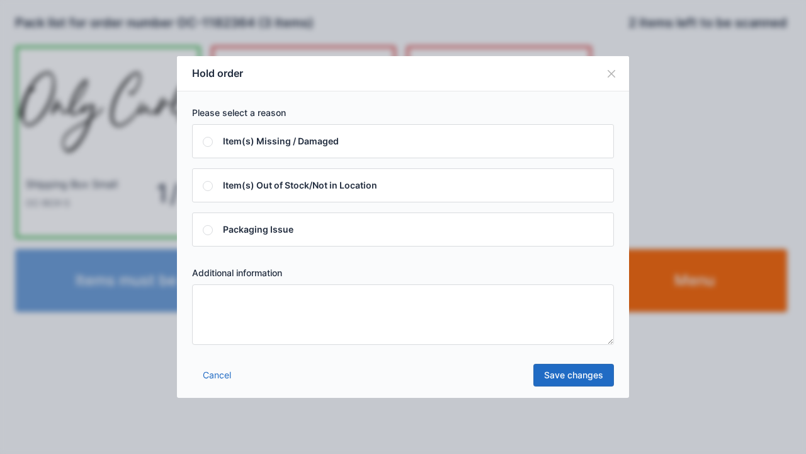
click at [218, 308] on textarea at bounding box center [403, 314] width 422 height 60
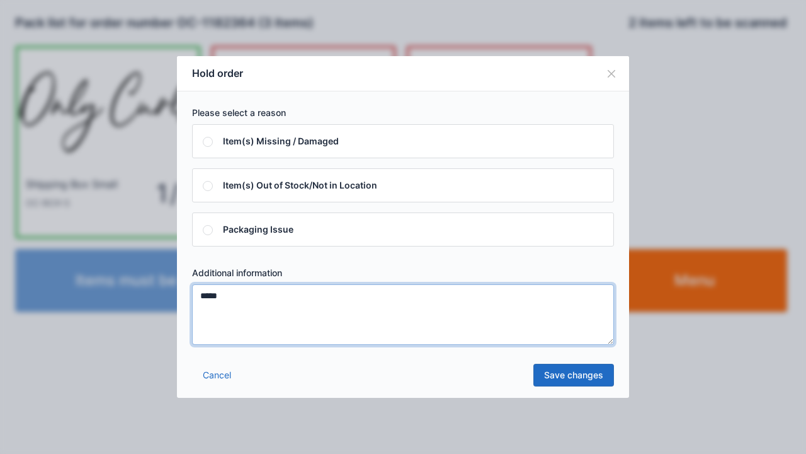
type textarea "*****"
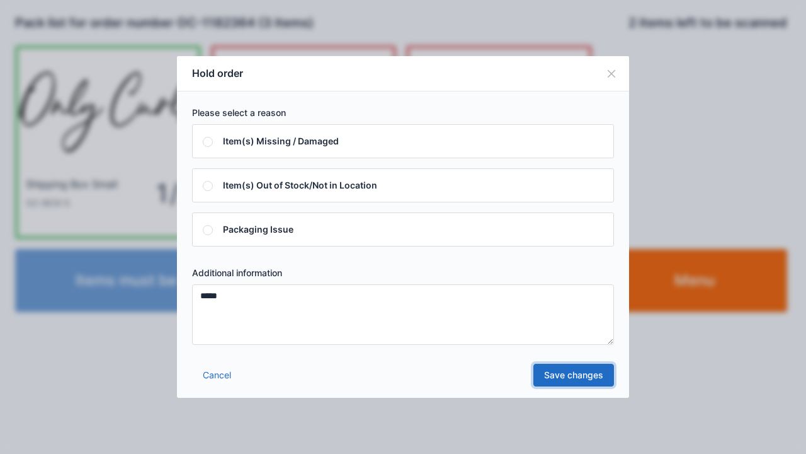
click at [576, 375] on link "Save changes" at bounding box center [574, 374] width 81 height 23
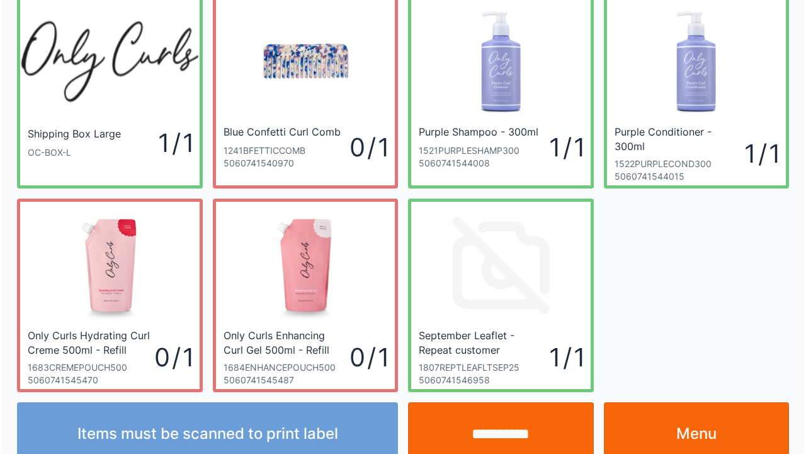
scroll to position [73, 0]
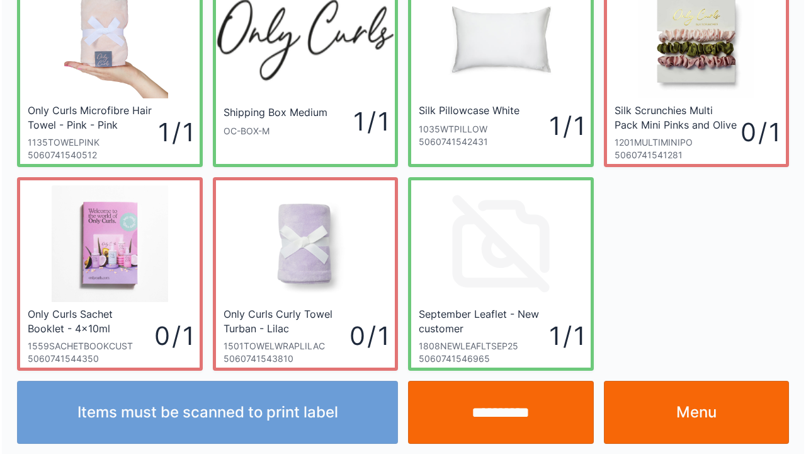
scroll to position [73, 0]
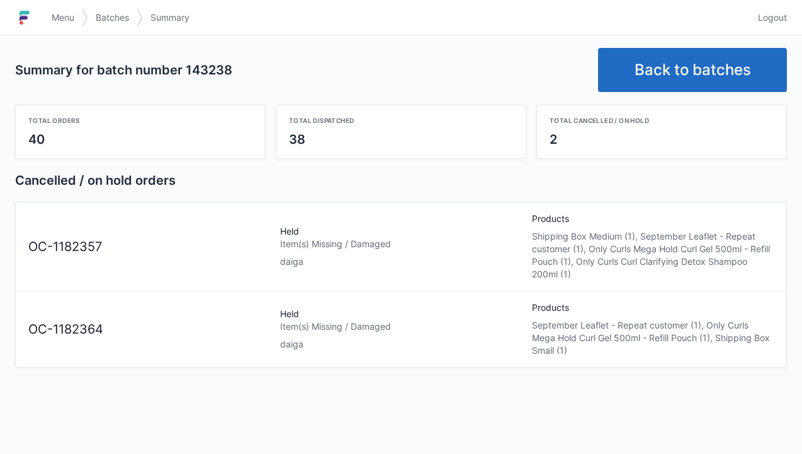
click at [47, 20] on link "Menu" at bounding box center [63, 17] width 38 height 23
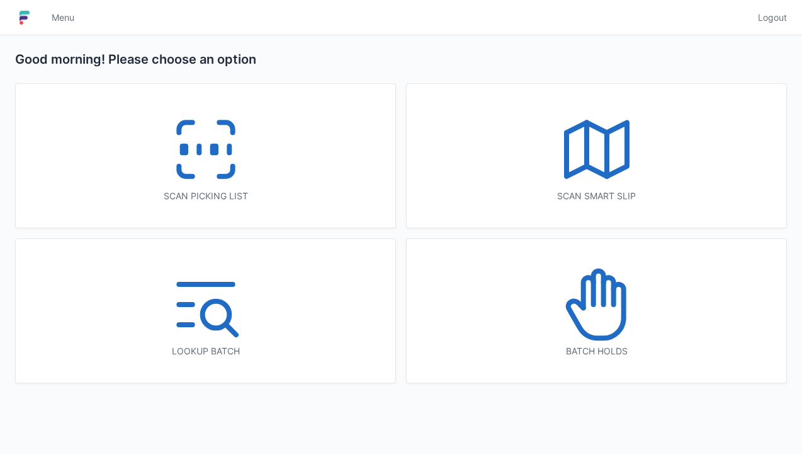
click at [613, 296] on icon at bounding box center [608, 290] width 10 height 27
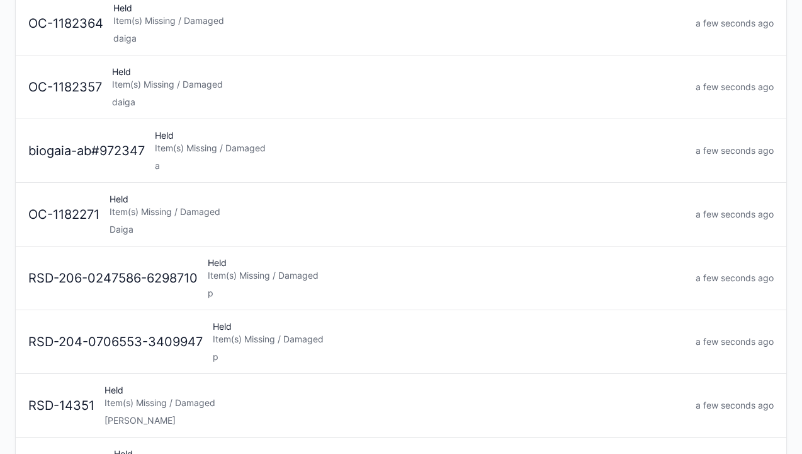
scroll to position [136, 0]
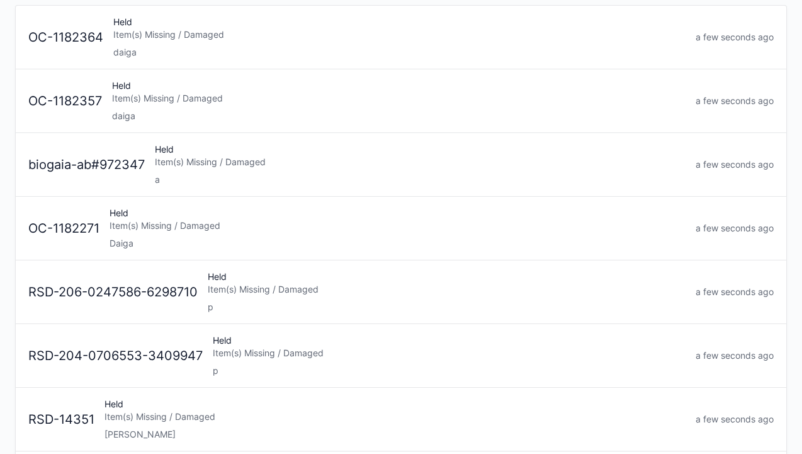
click at [150, 237] on div "Daiga" at bounding box center [398, 243] width 576 height 13
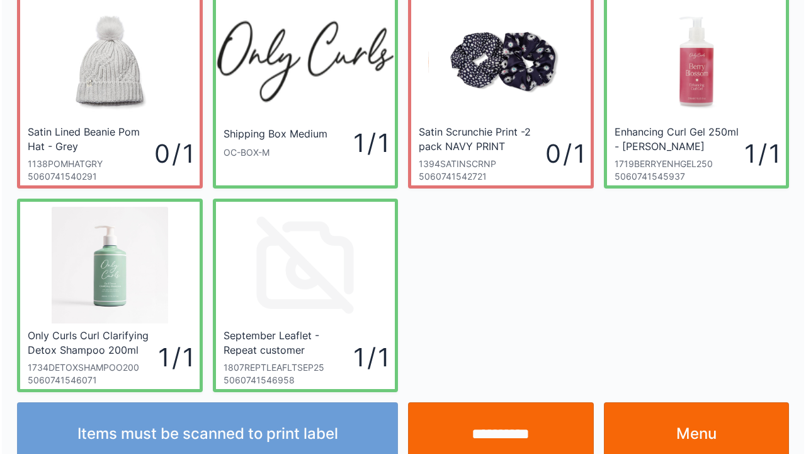
scroll to position [73, 0]
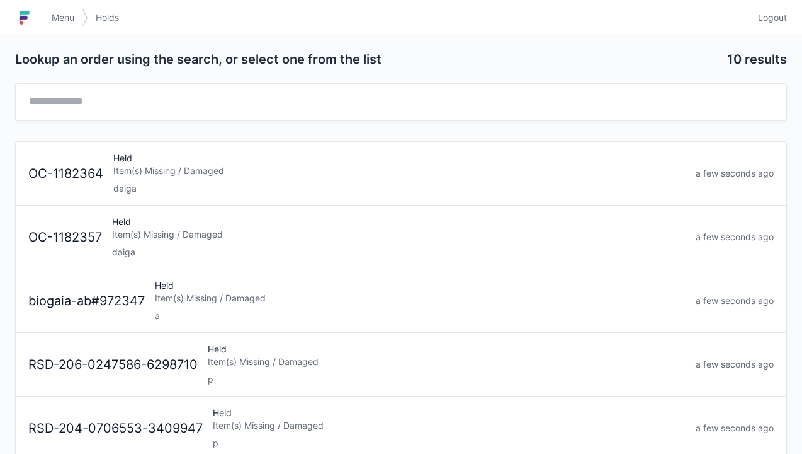
click at [161, 248] on div "daiga" at bounding box center [399, 252] width 574 height 13
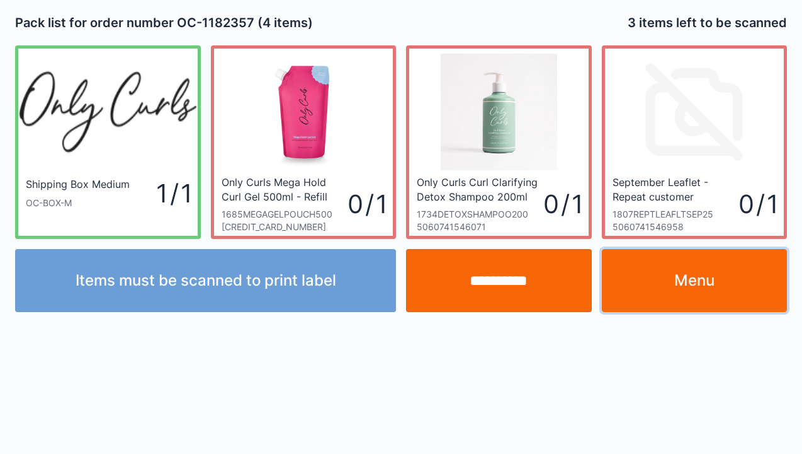
click at [683, 277] on link "Menu" at bounding box center [695, 280] width 186 height 63
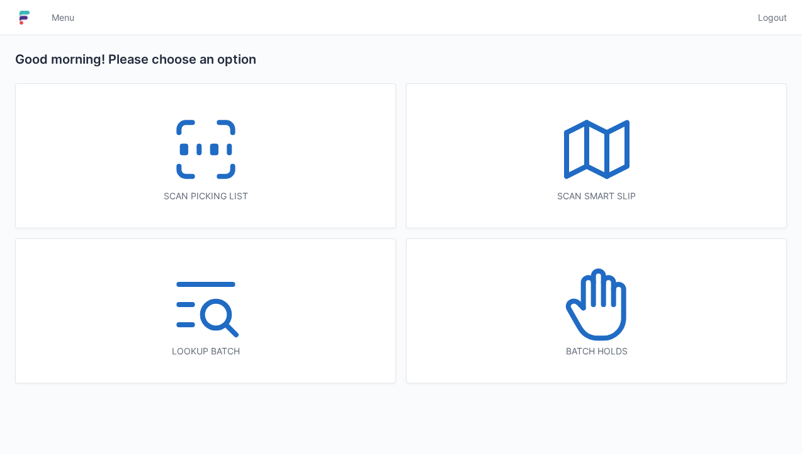
click at [191, 144] on icon at bounding box center [206, 149] width 81 height 81
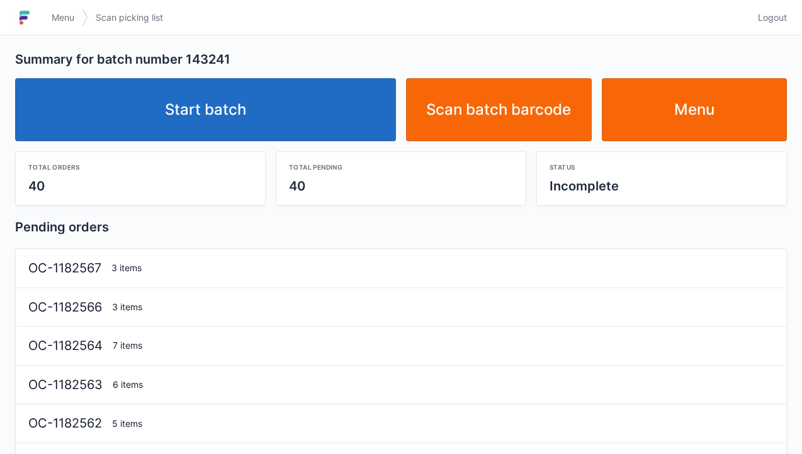
click at [249, 110] on link "Start batch" at bounding box center [205, 109] width 381 height 63
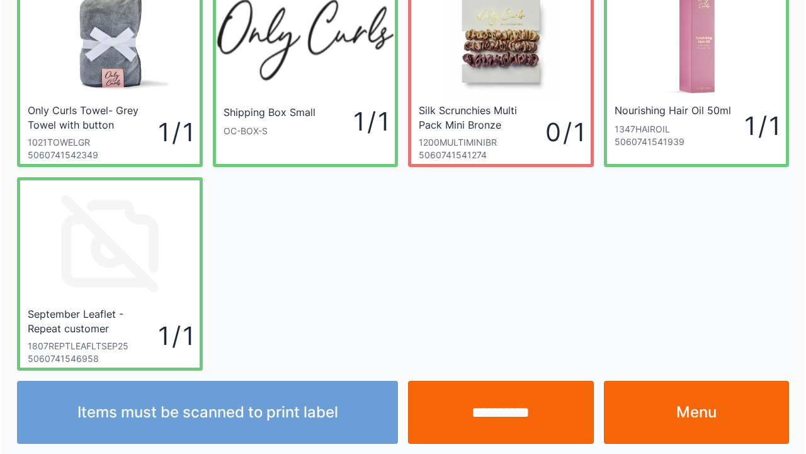
scroll to position [73, 0]
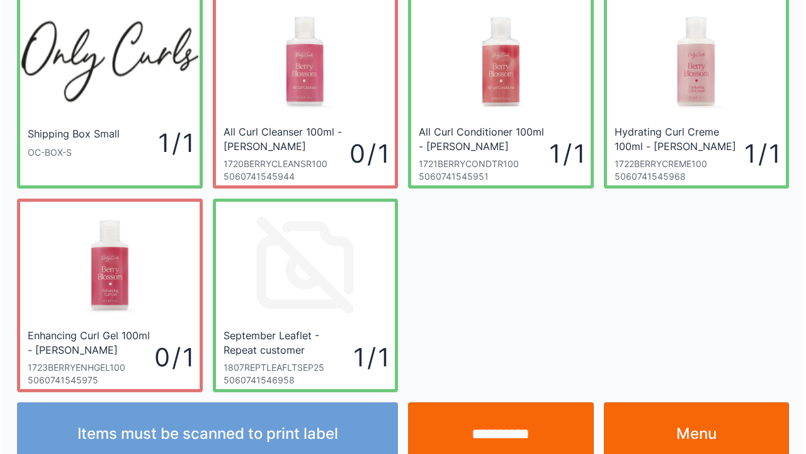
scroll to position [73, 0]
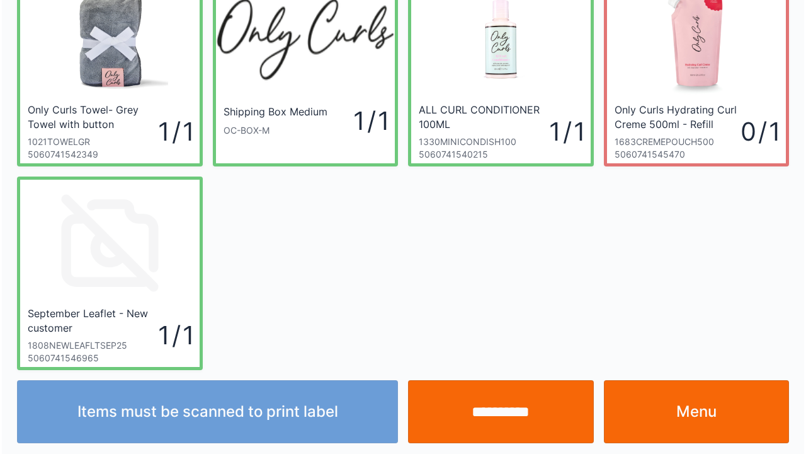
scroll to position [73, 0]
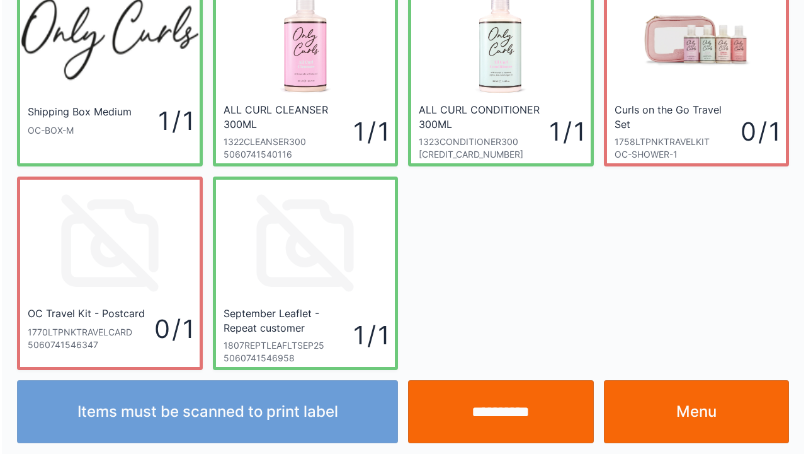
scroll to position [73, 0]
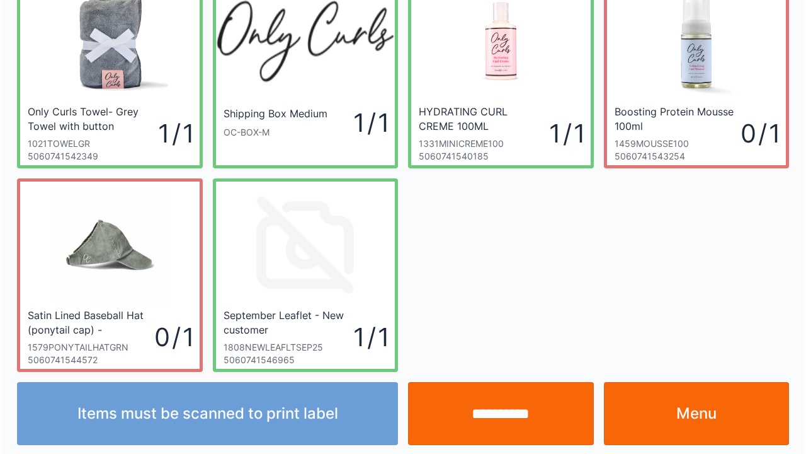
scroll to position [73, 0]
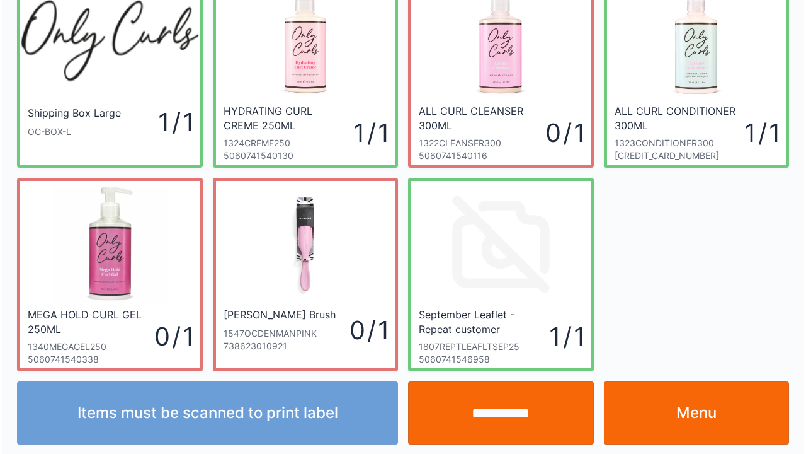
scroll to position [73, 0]
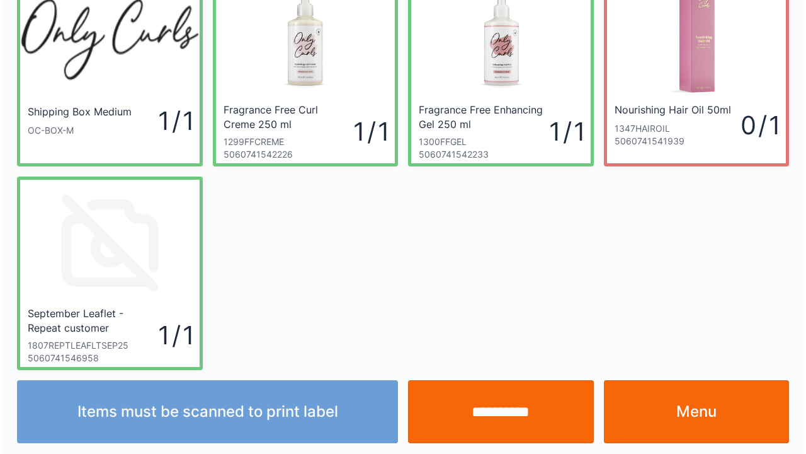
scroll to position [73, 0]
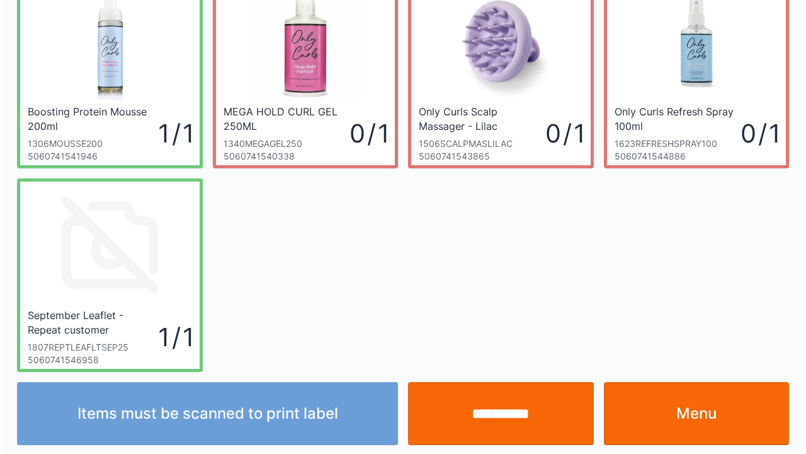
scroll to position [73, 0]
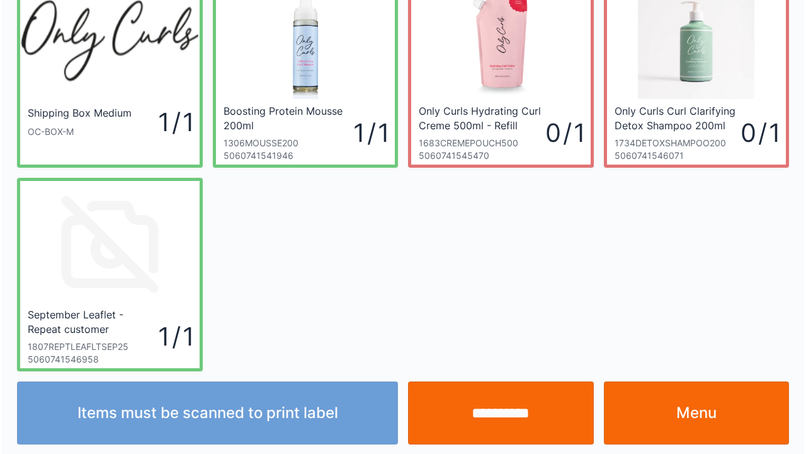
scroll to position [73, 0]
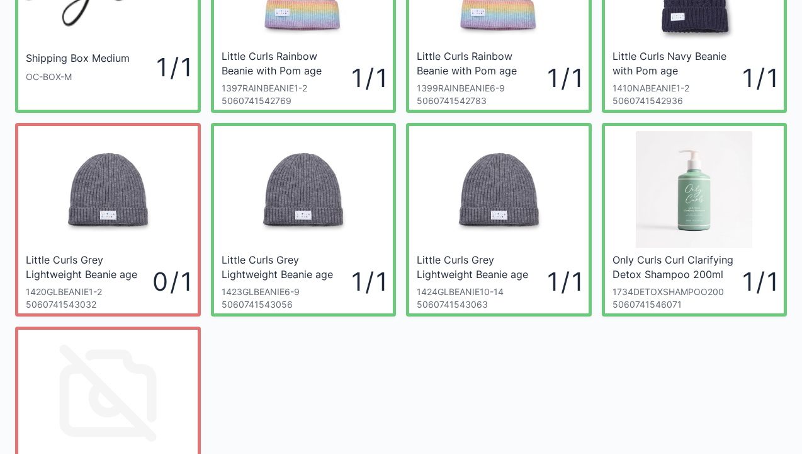
scroll to position [151, 0]
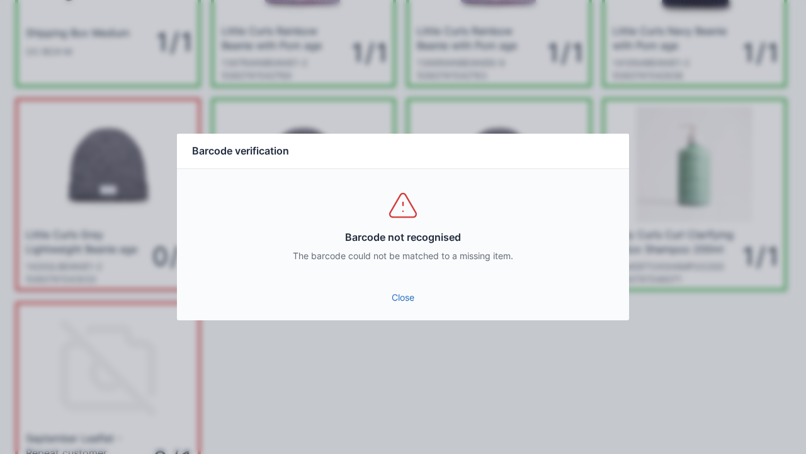
click at [390, 288] on link "Close" at bounding box center [403, 297] width 432 height 23
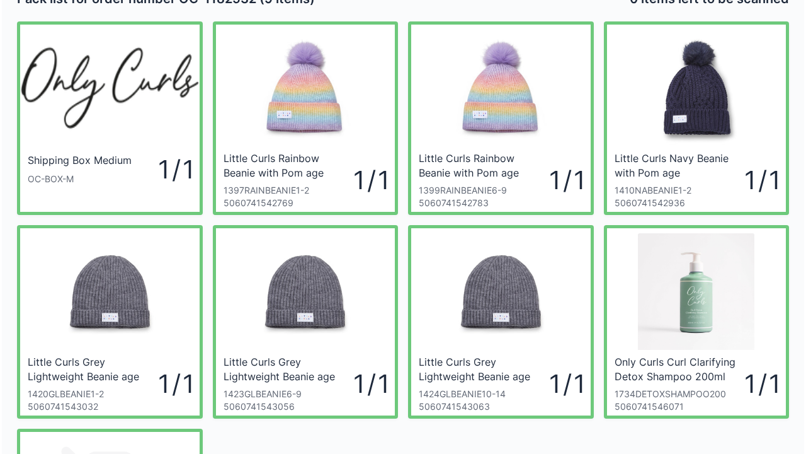
scroll to position [25, 0]
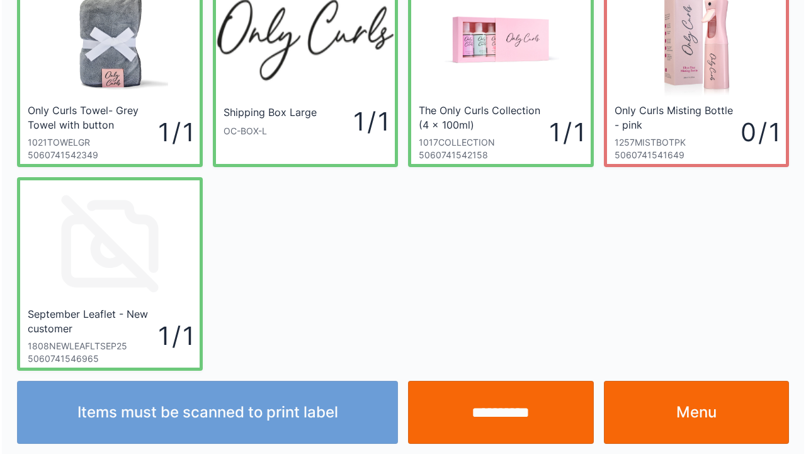
scroll to position [73, 0]
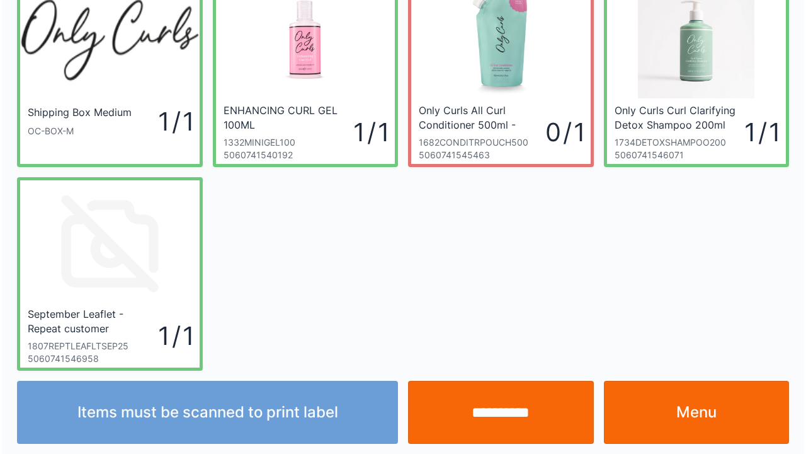
scroll to position [73, 0]
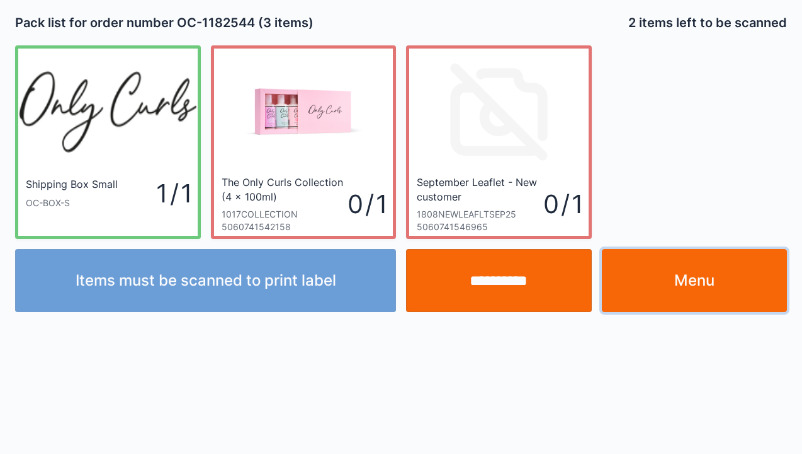
click at [709, 278] on link "Menu" at bounding box center [695, 280] width 186 height 63
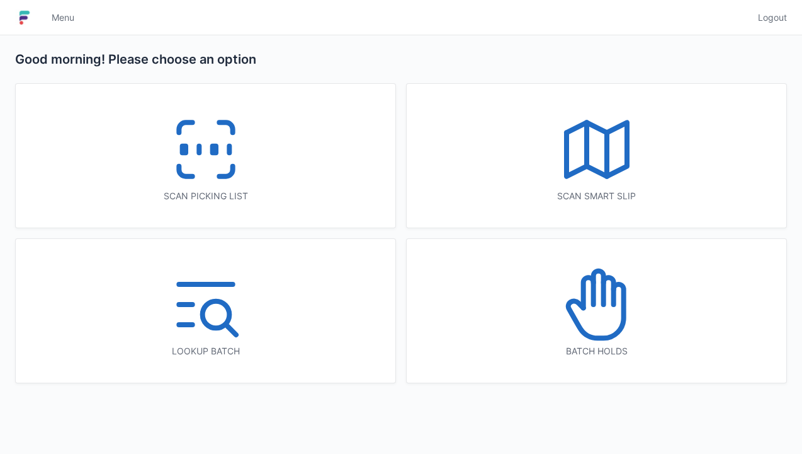
click at [588, 319] on icon at bounding box center [597, 304] width 81 height 81
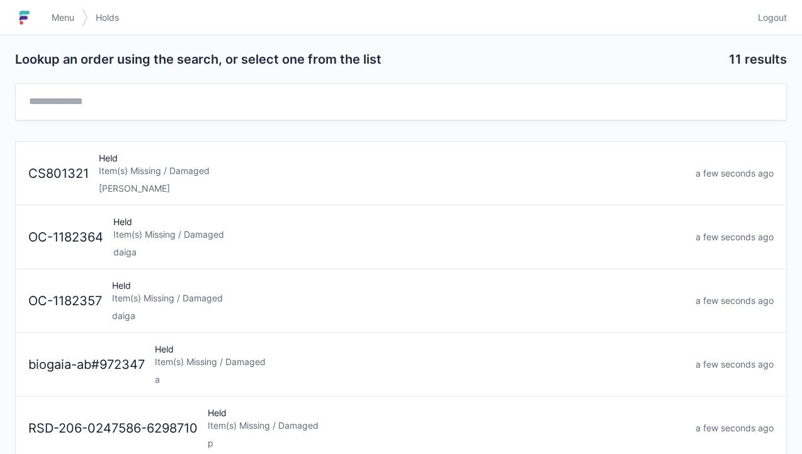
click at [152, 171] on div "Item(s) Missing / Damaged" at bounding box center [392, 170] width 587 height 13
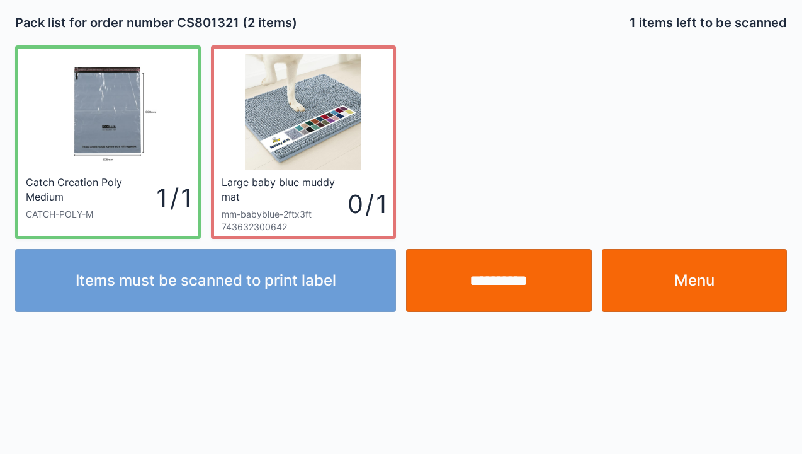
click at [729, 287] on link "Menu" at bounding box center [695, 280] width 186 height 63
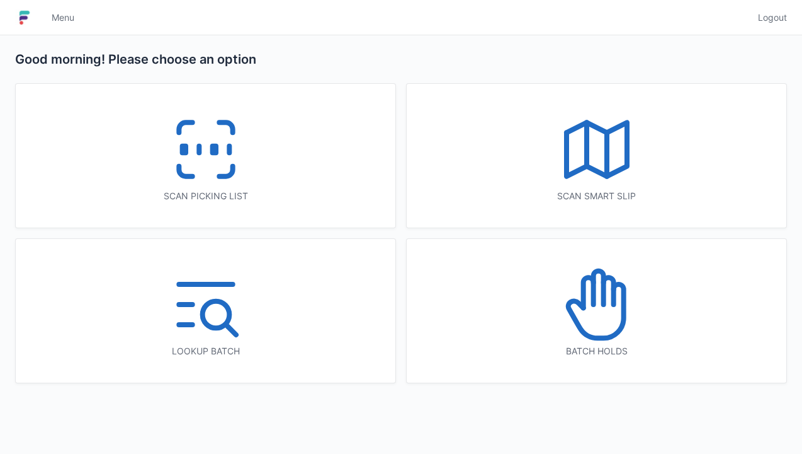
click at [605, 317] on icon at bounding box center [597, 304] width 81 height 81
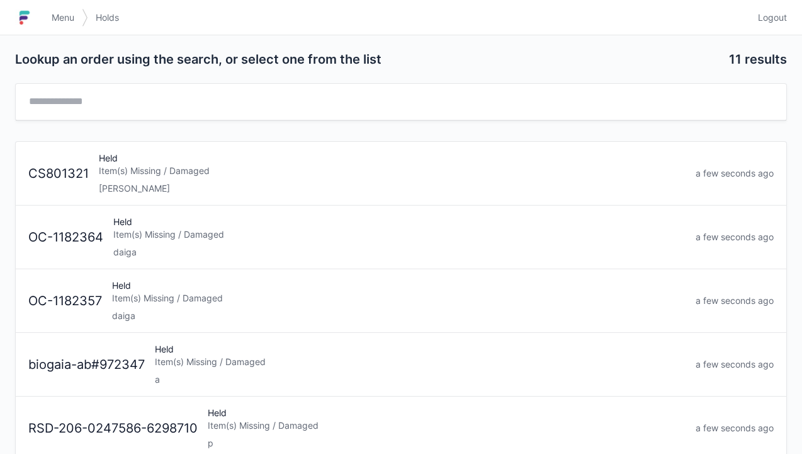
click at [139, 304] on div "Held Item(s) Missing / Damaged daiga" at bounding box center [399, 300] width 584 height 43
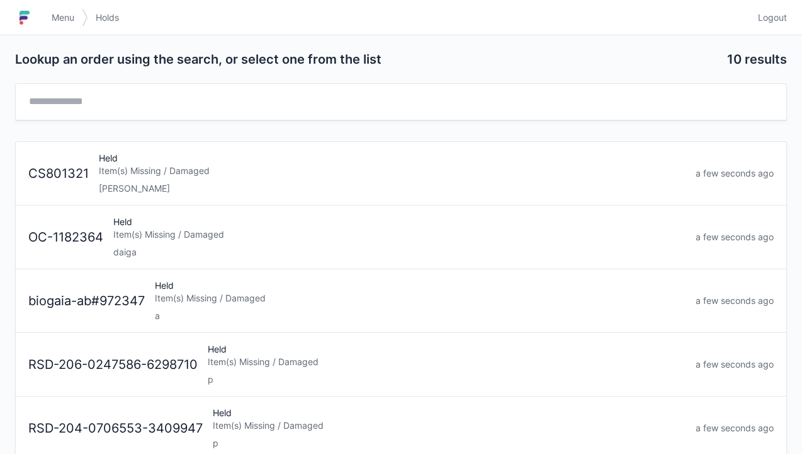
click at [136, 246] on div "daiga" at bounding box center [399, 252] width 573 height 13
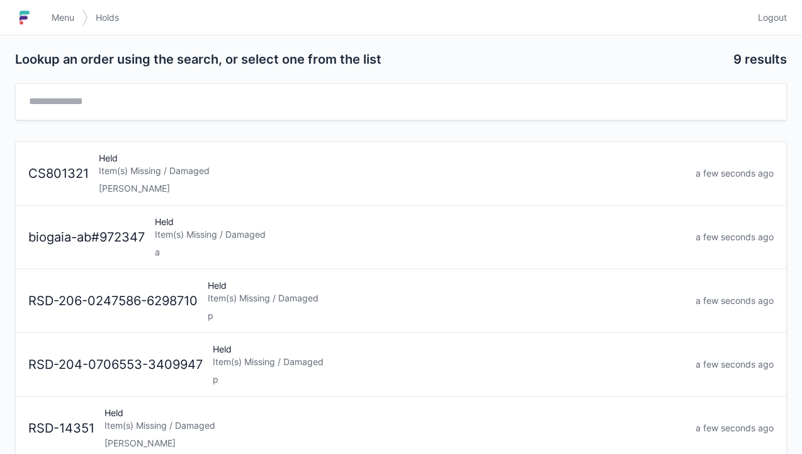
click at [53, 16] on span "Menu" at bounding box center [63, 17] width 23 height 13
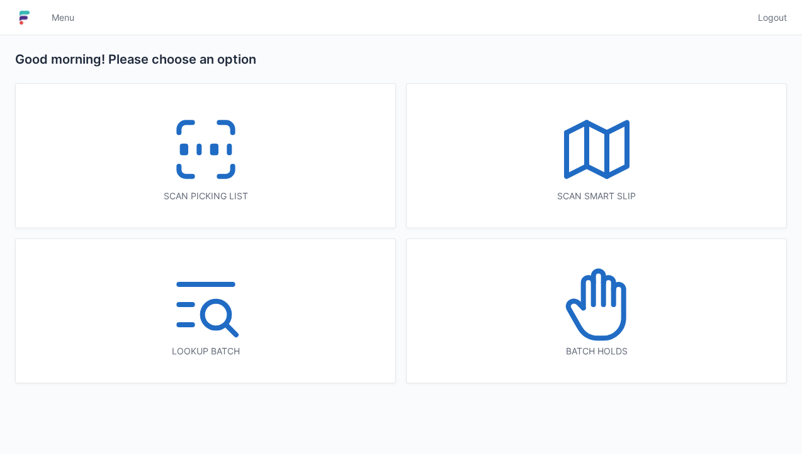
click at [199, 146] on line at bounding box center [199, 149] width 0 height 7
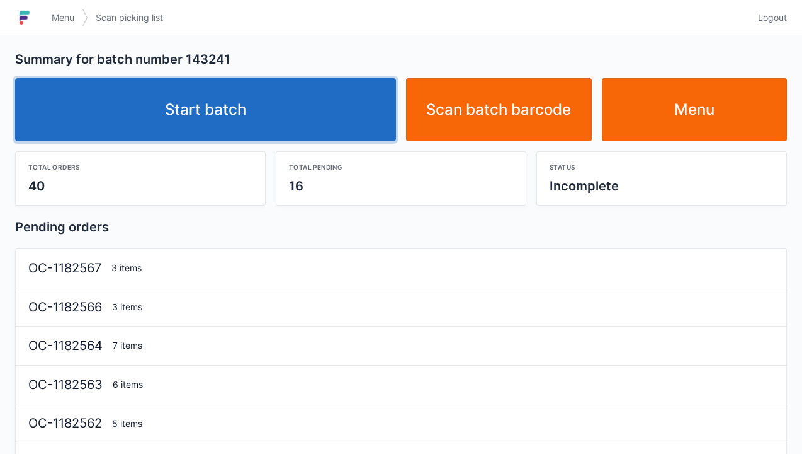
click at [223, 109] on link "Start batch" at bounding box center [205, 109] width 381 height 63
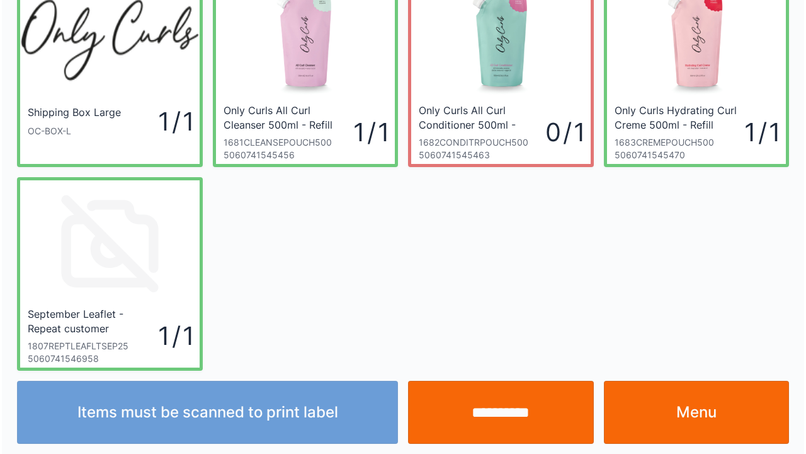
scroll to position [73, 0]
